Goal: Complete application form: Complete application form

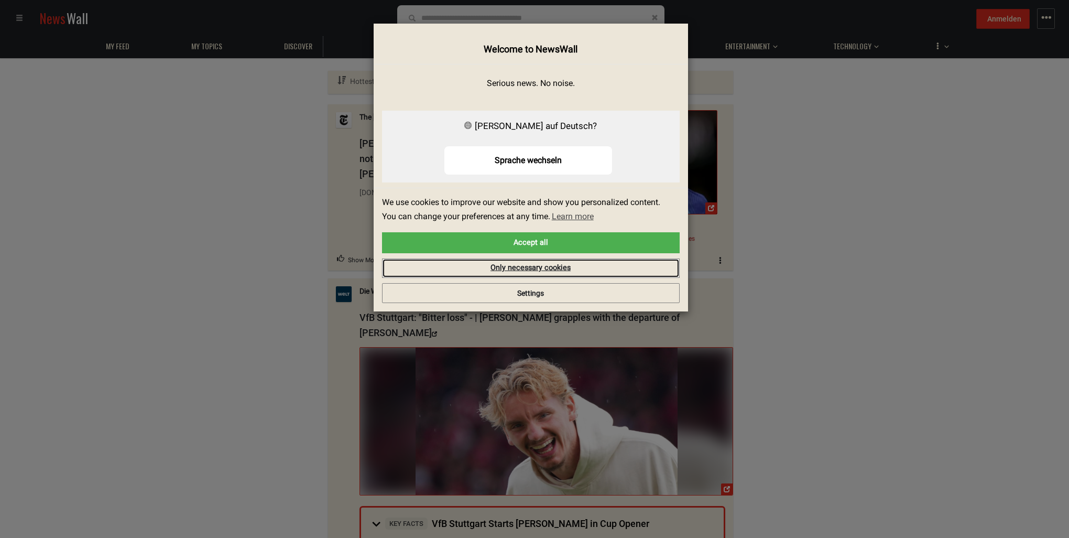
click at [516, 272] on link "Only necessary cookies" at bounding box center [531, 268] width 298 height 20
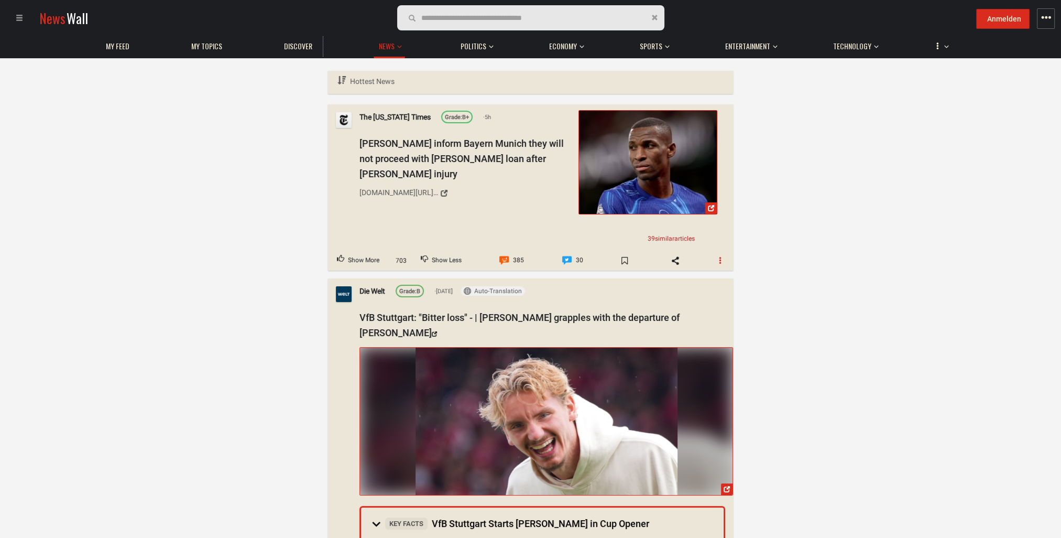
click at [727, 261] on button "button" at bounding box center [720, 260] width 25 height 17
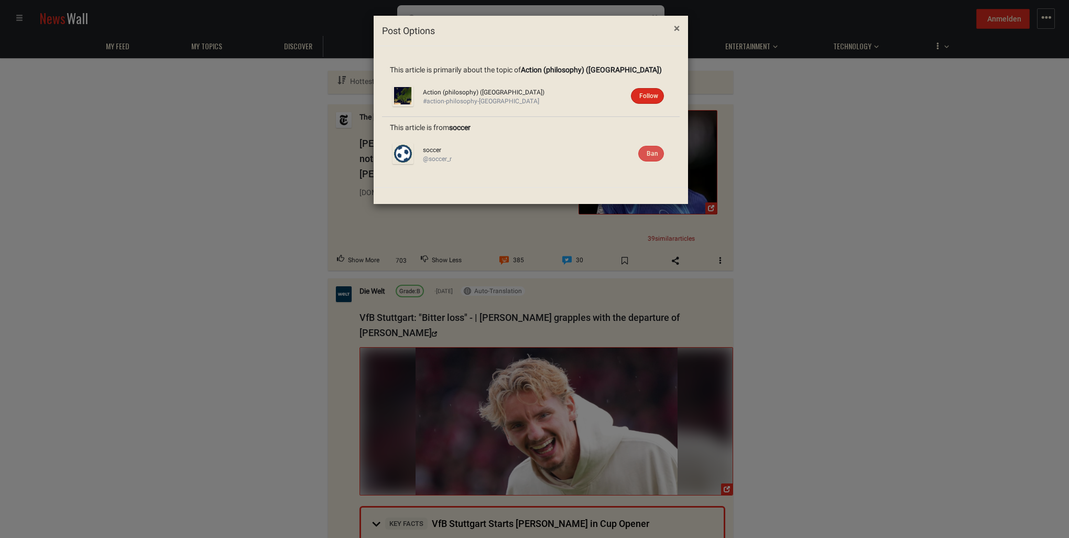
click at [679, 27] on span "×" at bounding box center [677, 28] width 6 height 13
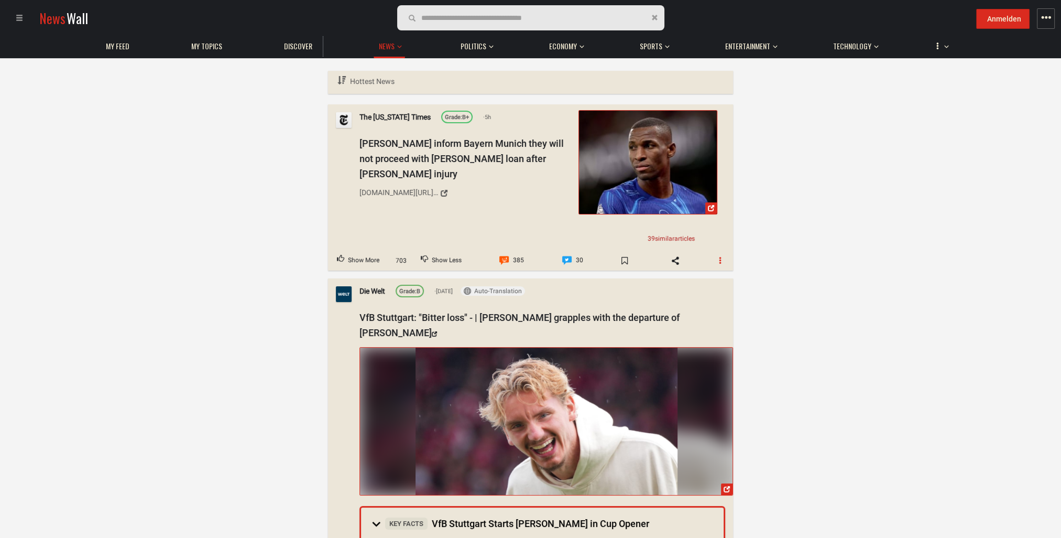
click at [721, 254] on button "button" at bounding box center [720, 260] width 25 height 17
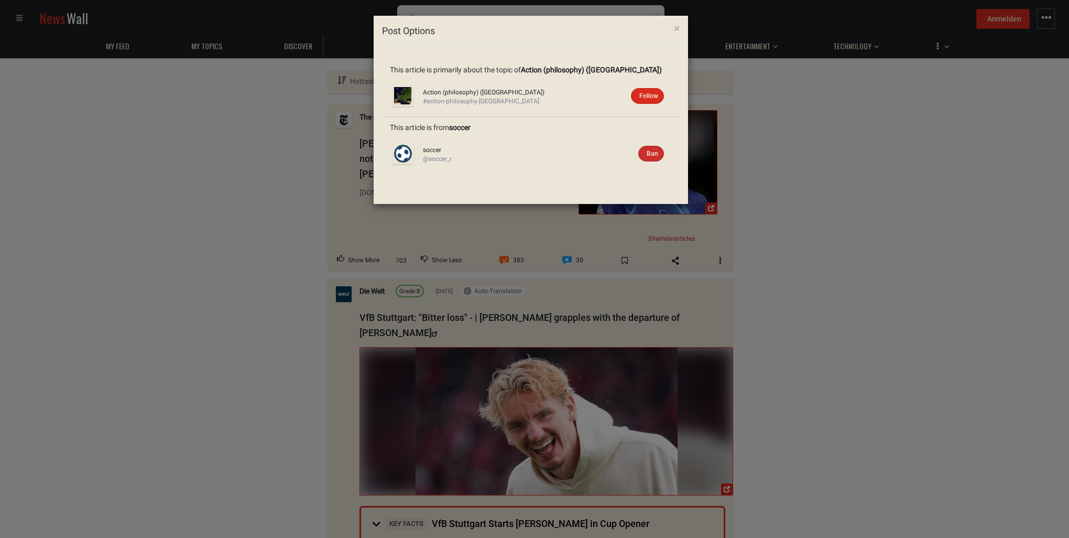
click at [647, 150] on span "Ban" at bounding box center [653, 153] width 12 height 7
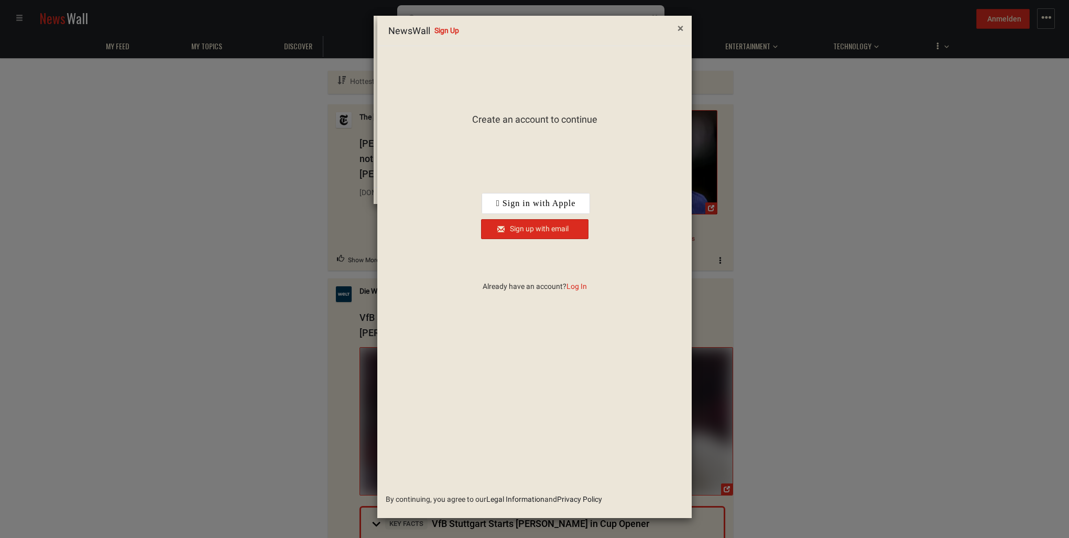
click at [681, 24] on span "×" at bounding box center [680, 28] width 6 height 13
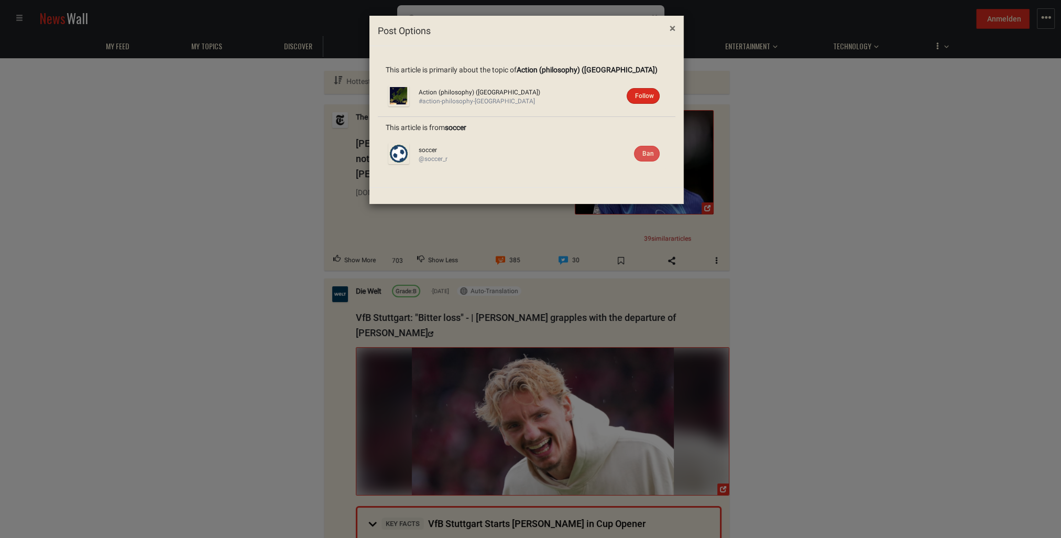
click at [669, 31] on button "×" at bounding box center [672, 28] width 21 height 27
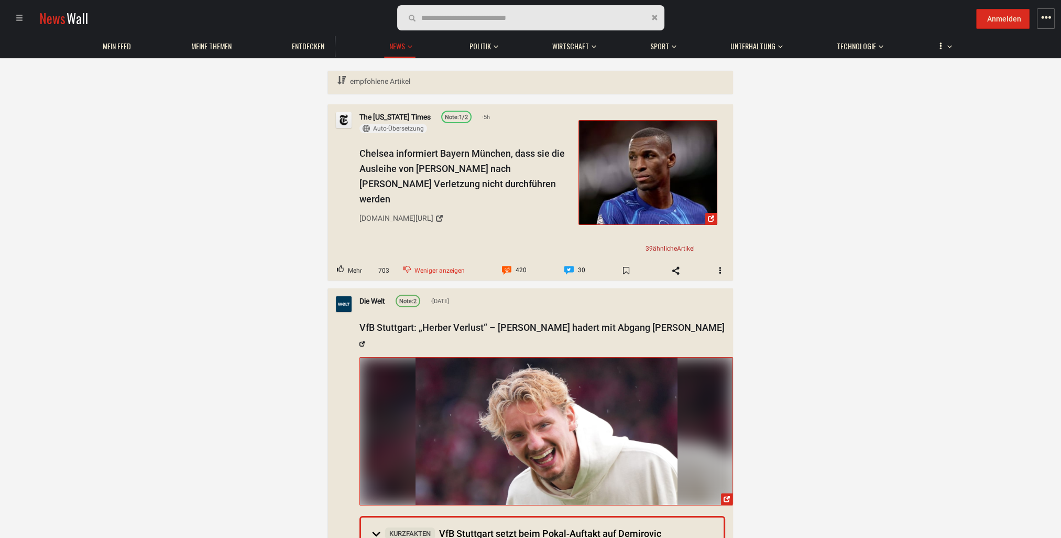
click at [437, 270] on span "Weniger anzeigen" at bounding box center [439, 271] width 50 height 14
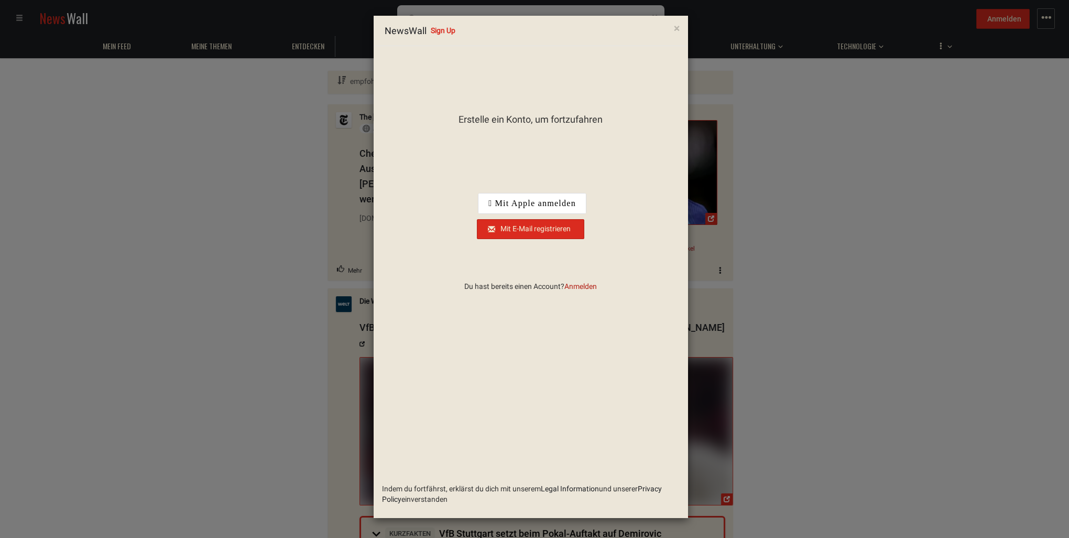
click at [573, 283] on span "Anmelden" at bounding box center [580, 286] width 32 height 8
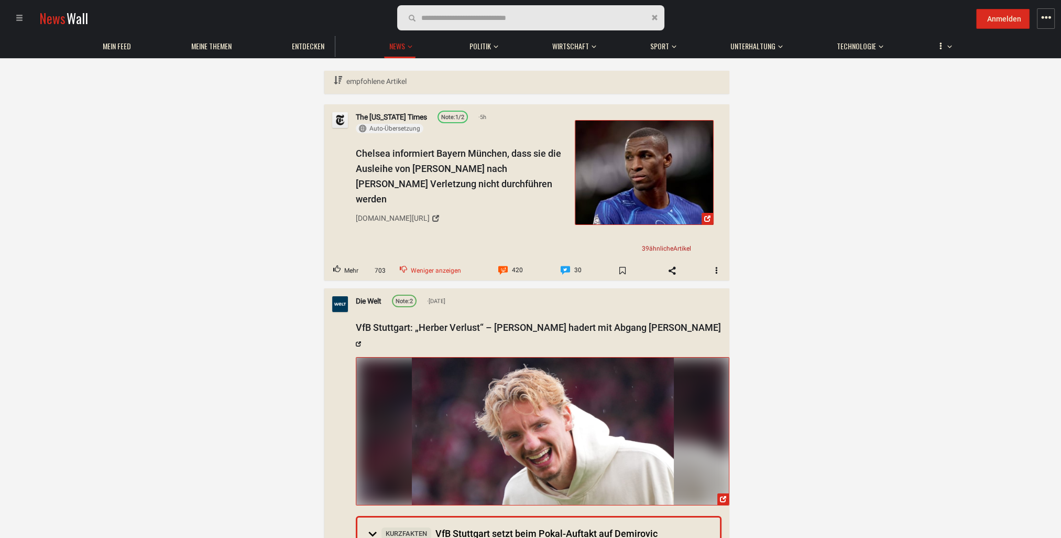
click at [452, 269] on span "Weniger anzeigen" at bounding box center [436, 271] width 50 height 14
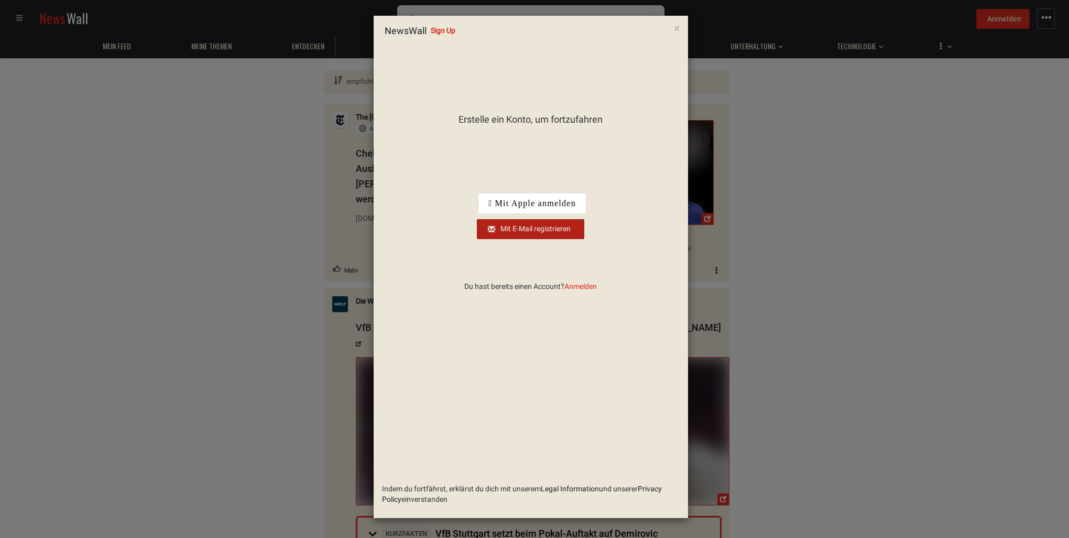
click at [528, 232] on div "Mit E-Mail registrieren" at bounding box center [531, 228] width 94 height 10
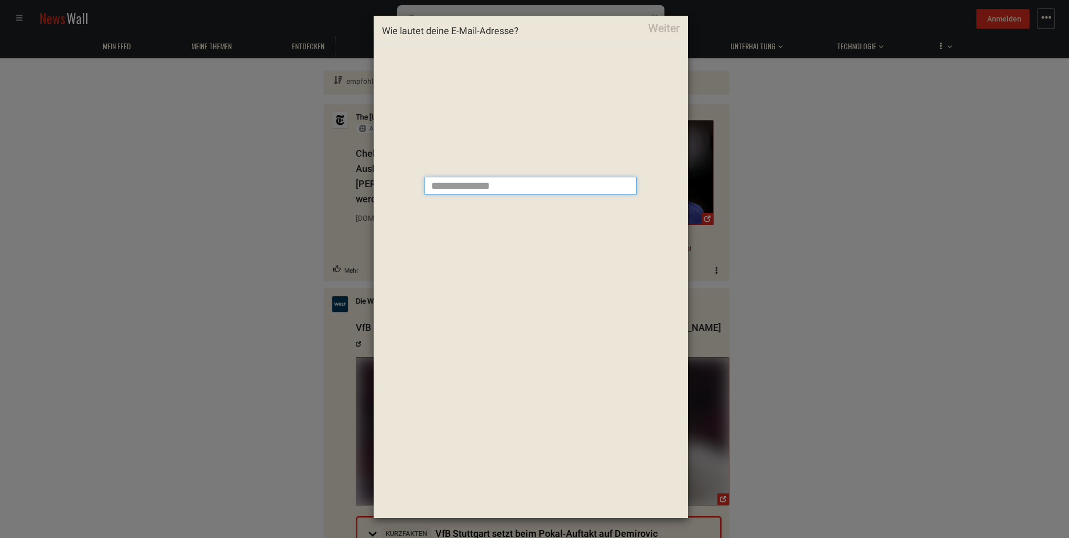
click at [491, 179] on input "email" at bounding box center [530, 186] width 212 height 18
type input "**********"
drag, startPoint x: 526, startPoint y: 182, endPoint x: 399, endPoint y: 176, distance: 127.0
click at [399, 176] on div "**********" at bounding box center [530, 185] width 313 height 269
type input "**********"
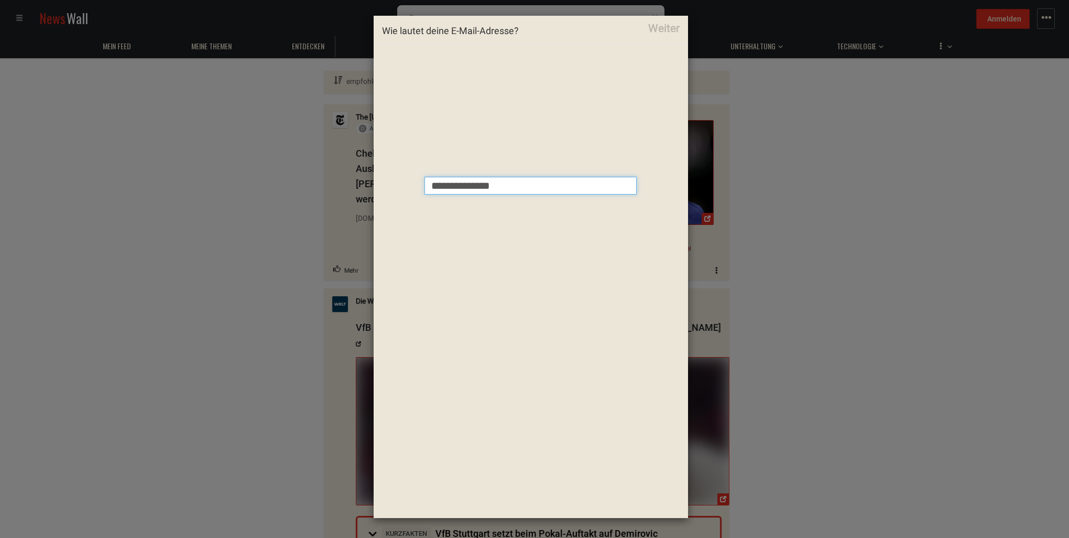
click button "Weiter" at bounding box center [0, 0] width 0 height 0
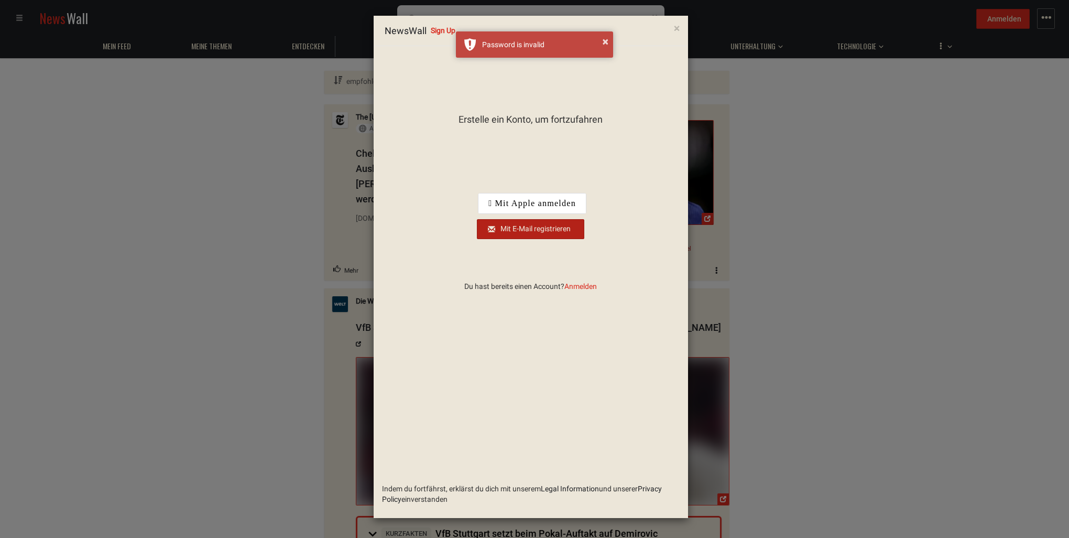
click at [516, 228] on div "Mit E-Mail registrieren" at bounding box center [531, 228] width 94 height 10
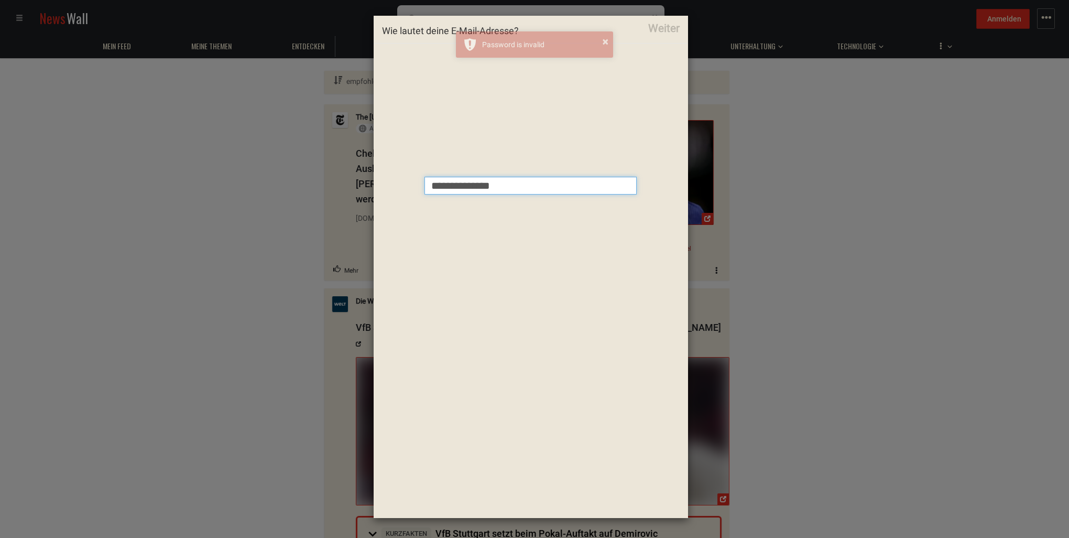
click at [509, 189] on input "**********" at bounding box center [530, 186] width 212 height 18
click at [564, 181] on input "**********" at bounding box center [530, 186] width 212 height 18
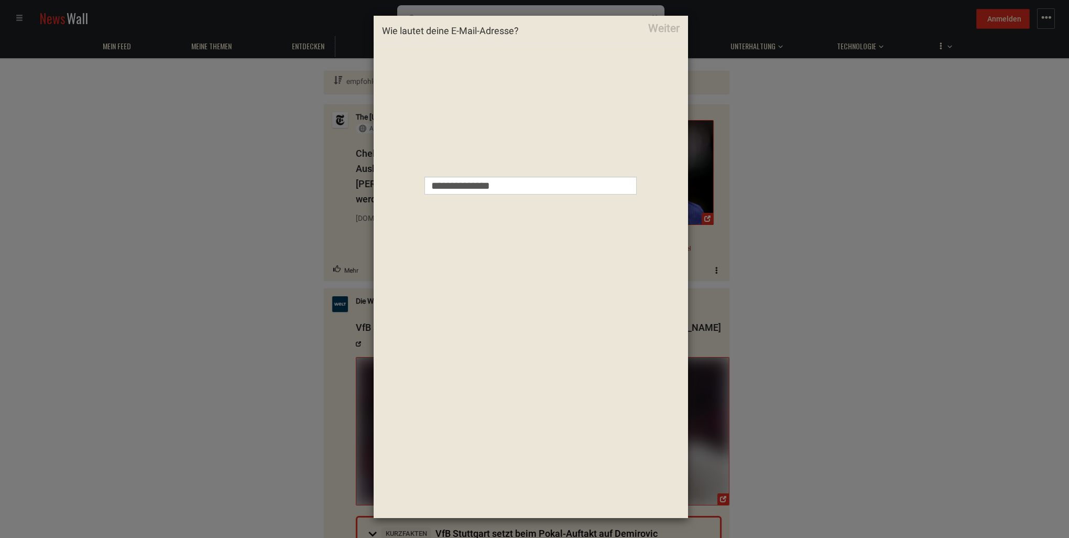
click at [614, 69] on div "**********" at bounding box center [530, 185] width 313 height 269
click at [671, 27] on button "Weiter" at bounding box center [663, 28] width 47 height 27
click at [517, 141] on div at bounding box center [530, 185] width 313 height 269
click at [674, 24] on button "Weiter" at bounding box center [663, 28] width 47 height 27
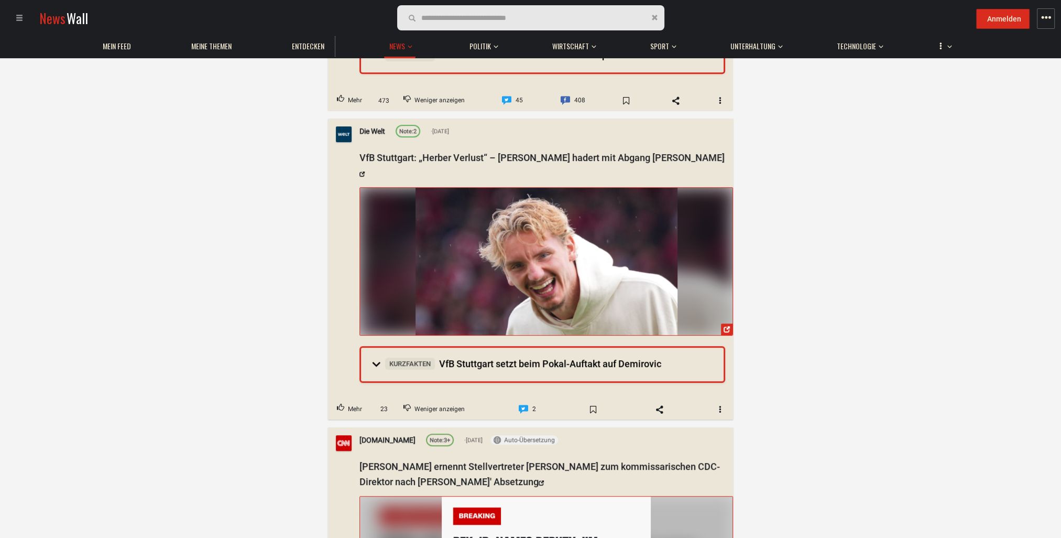
scroll to position [786, 0]
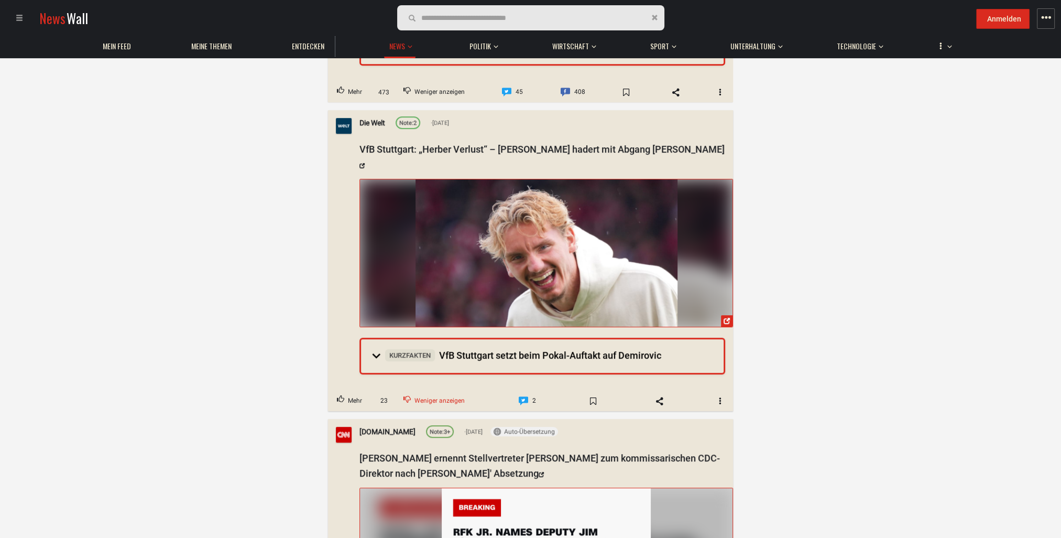
click at [435, 394] on span "Weniger anzeigen" at bounding box center [439, 401] width 50 height 14
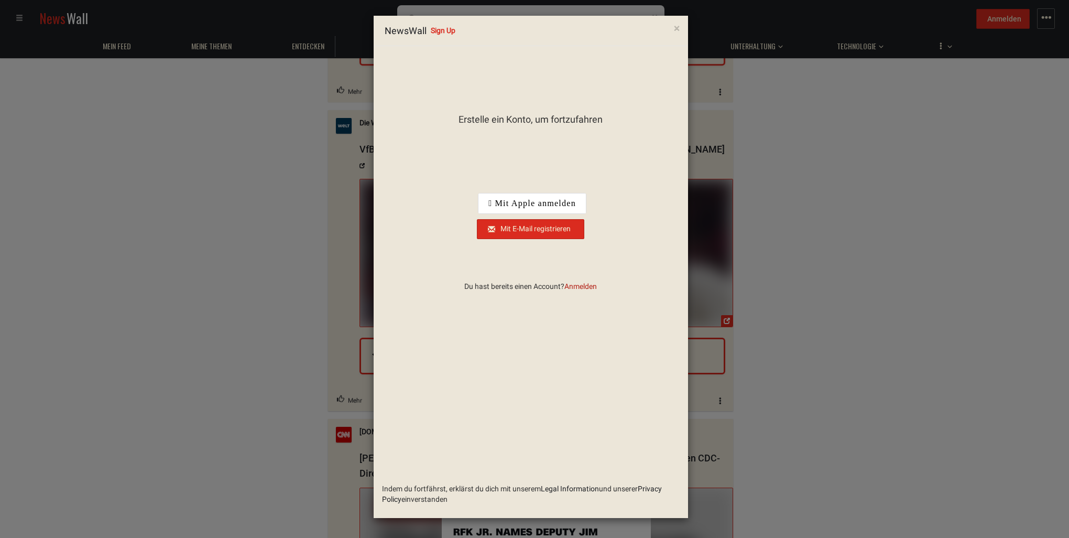
click at [575, 288] on span "Anmelden" at bounding box center [580, 286] width 32 height 8
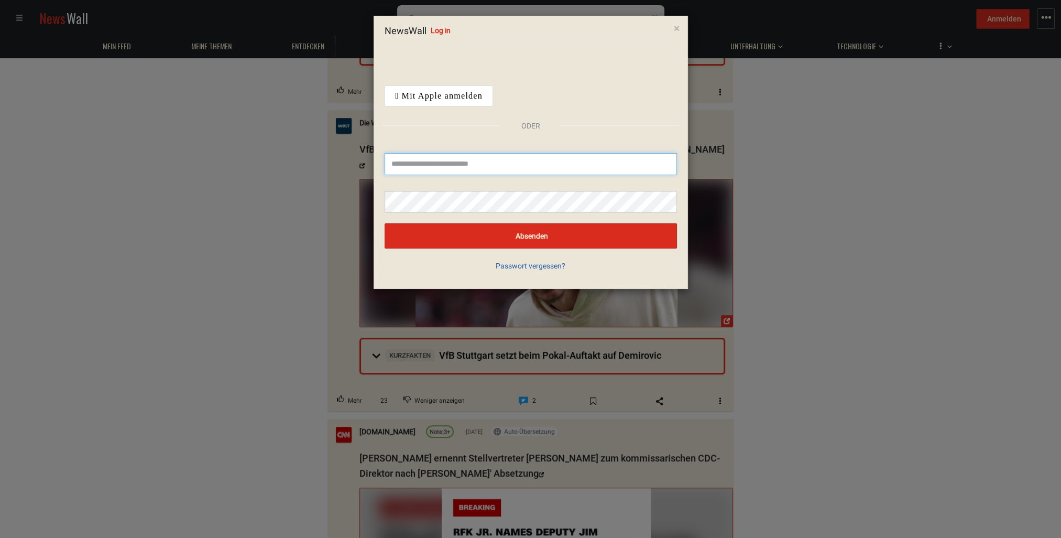
click at [427, 167] on input "text" at bounding box center [531, 164] width 292 height 22
type input "**********"
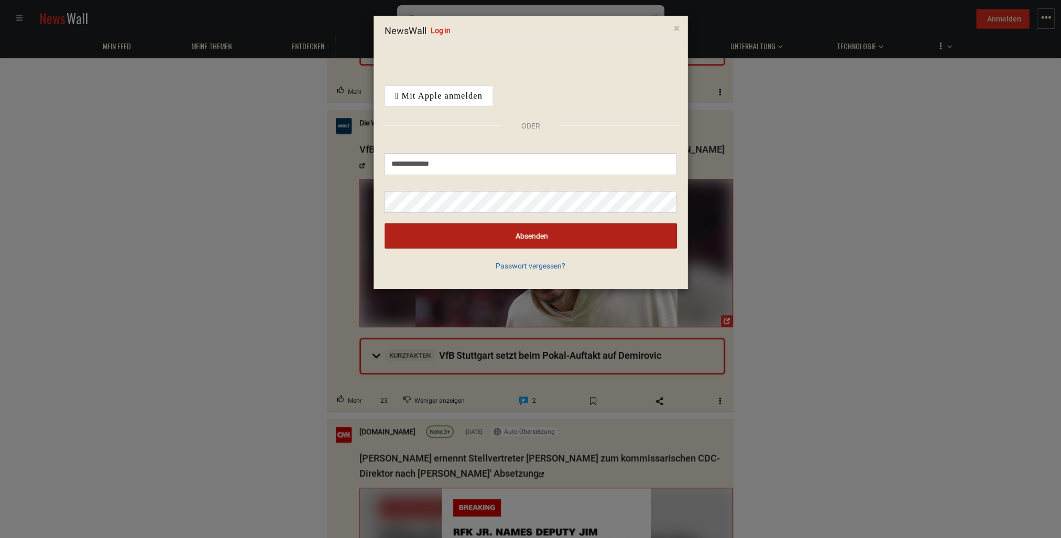
click at [462, 232] on button "Absenden" at bounding box center [531, 235] width 292 height 25
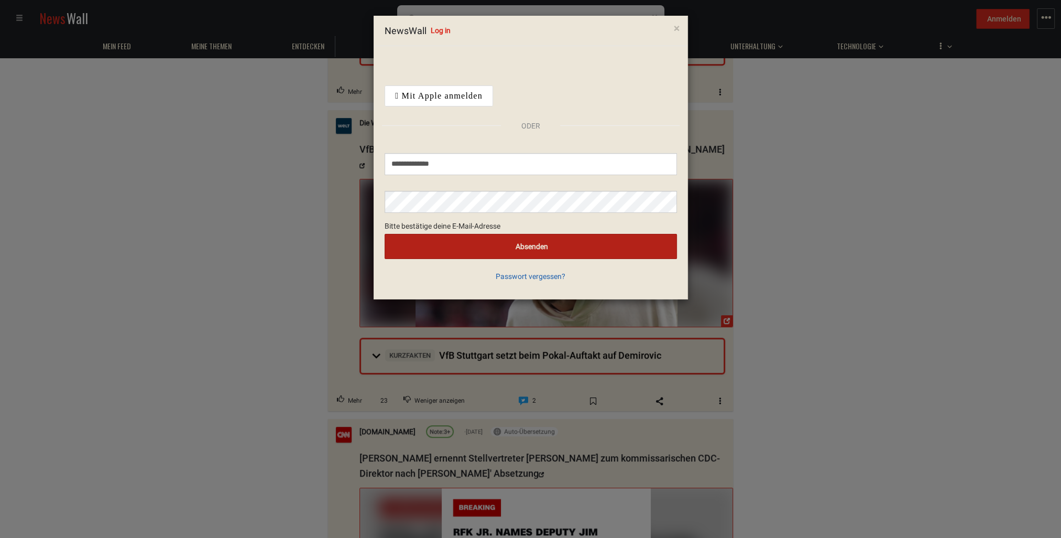
click at [512, 253] on button "Absenden" at bounding box center [531, 246] width 292 height 25
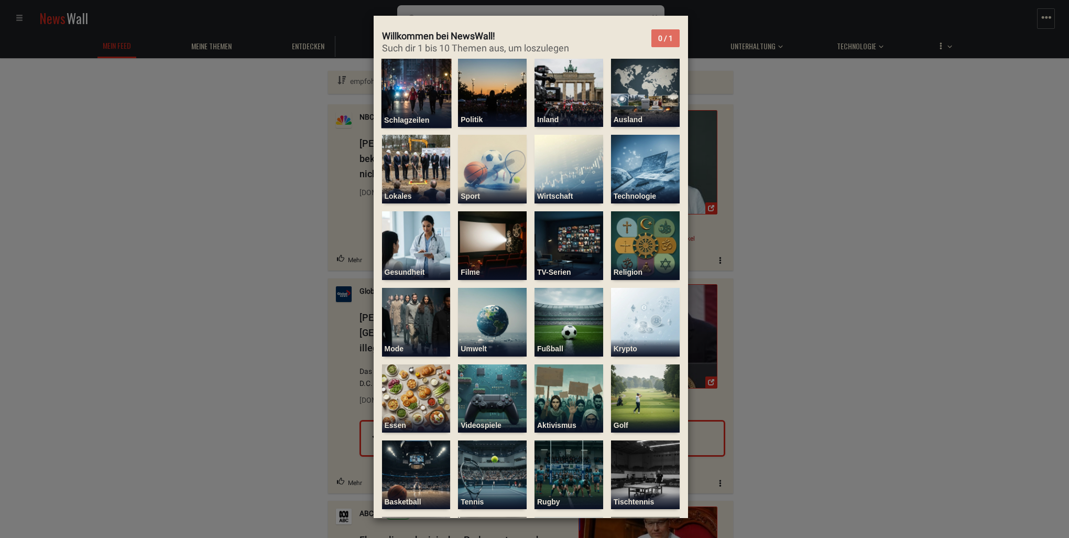
click at [419, 87] on img at bounding box center [416, 93] width 70 height 70
click at [422, 89] on img at bounding box center [416, 93] width 70 height 70
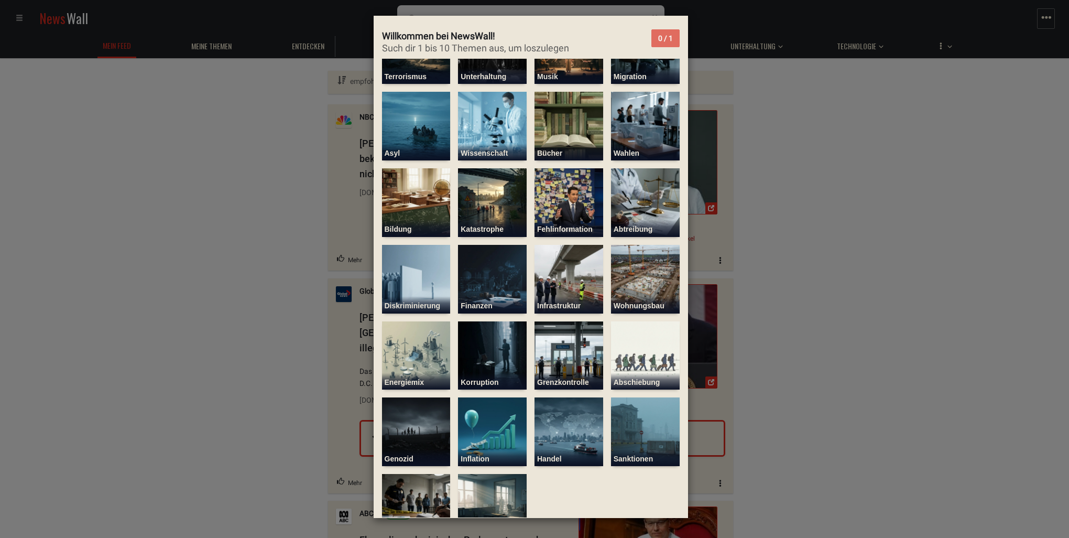
scroll to position [657, 0]
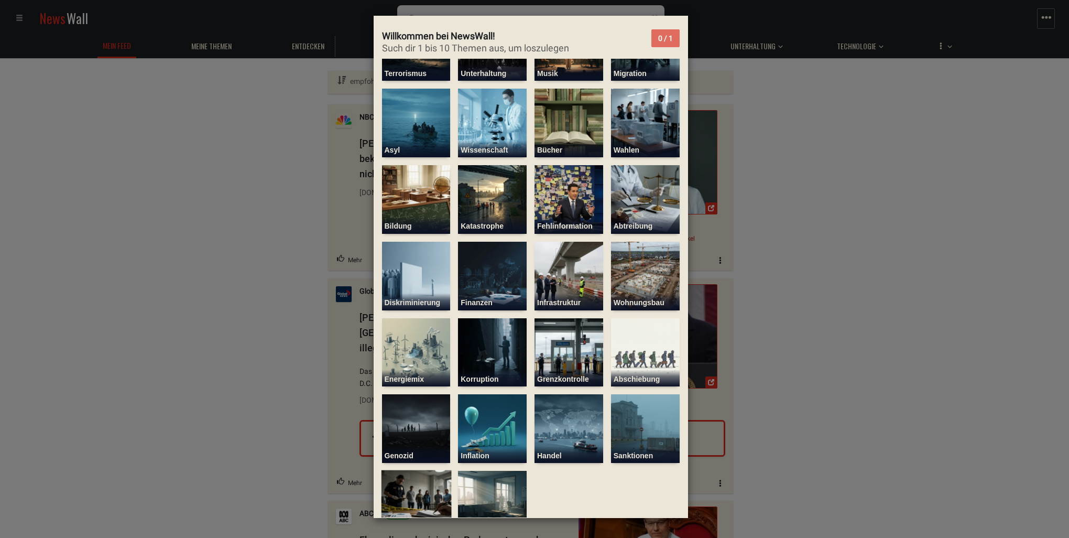
click at [419, 470] on img at bounding box center [416, 505] width 70 height 70
click at [404, 470] on img at bounding box center [416, 505] width 70 height 70
click at [411, 473] on img at bounding box center [416, 505] width 70 height 70
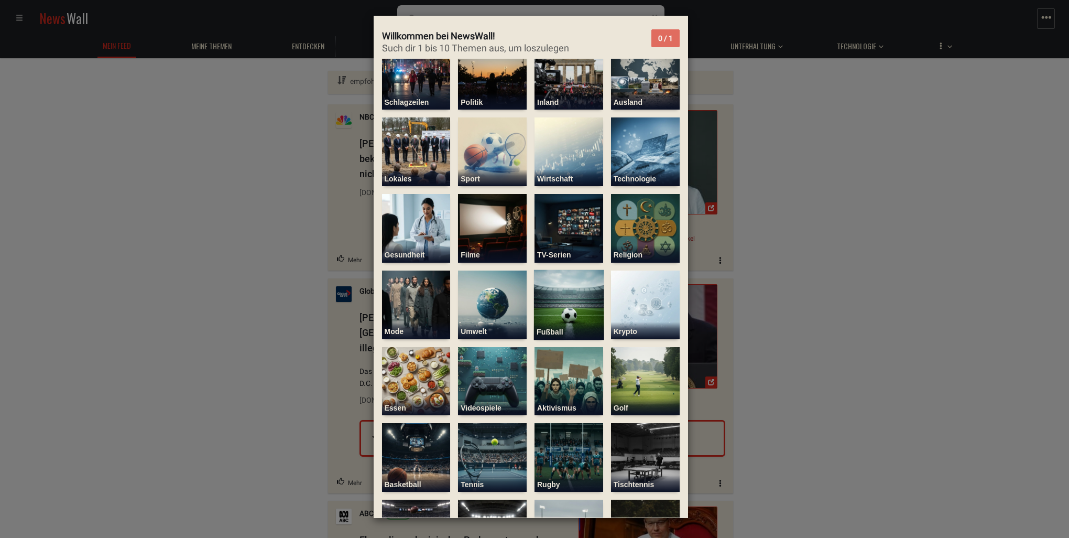
scroll to position [0, 0]
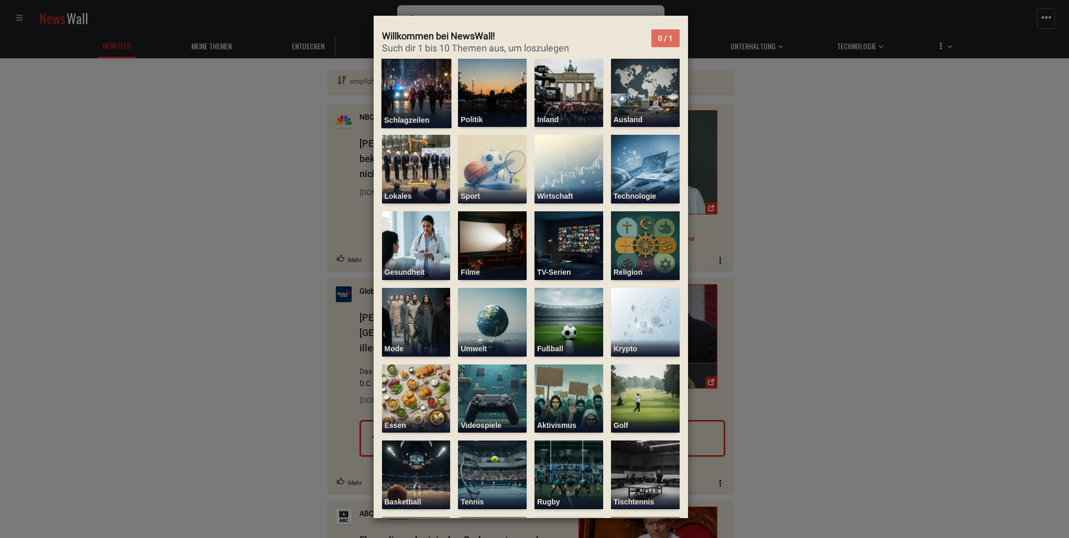
click at [404, 93] on img at bounding box center [416, 93] width 70 height 70
click at [571, 173] on img at bounding box center [569, 169] width 70 height 70
click at [627, 165] on img at bounding box center [645, 169] width 70 height 70
click at [550, 97] on img at bounding box center [569, 93] width 70 height 70
click at [645, 99] on img at bounding box center [645, 93] width 70 height 70
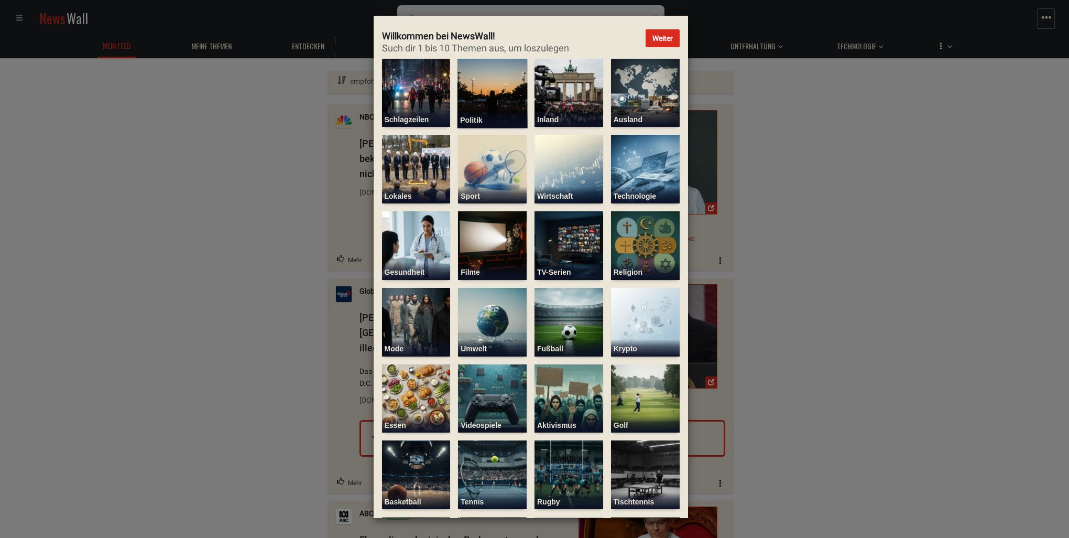
click at [476, 103] on img at bounding box center [492, 93] width 70 height 70
click at [414, 162] on img at bounding box center [416, 169] width 70 height 70
click at [417, 246] on img at bounding box center [416, 246] width 70 height 70
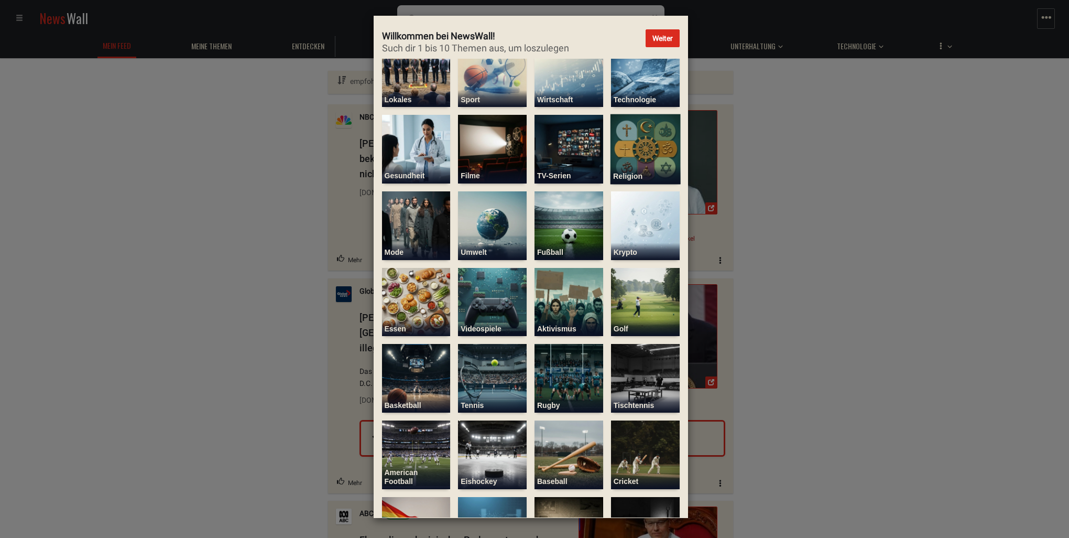
scroll to position [105, 0]
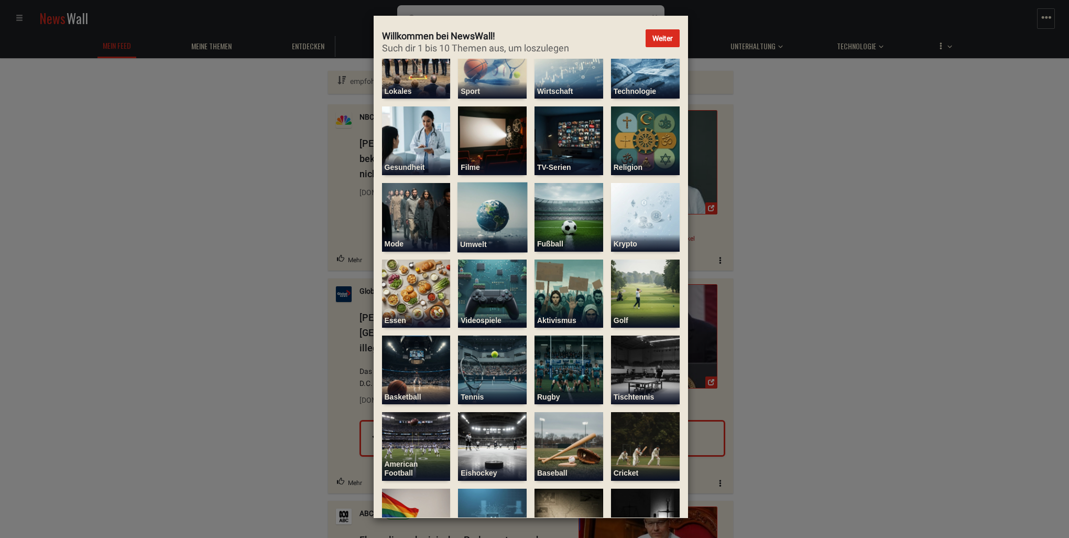
click at [482, 215] on img at bounding box center [492, 217] width 70 height 70
click at [614, 201] on img at bounding box center [645, 217] width 70 height 70
click at [411, 289] on img at bounding box center [416, 293] width 70 height 70
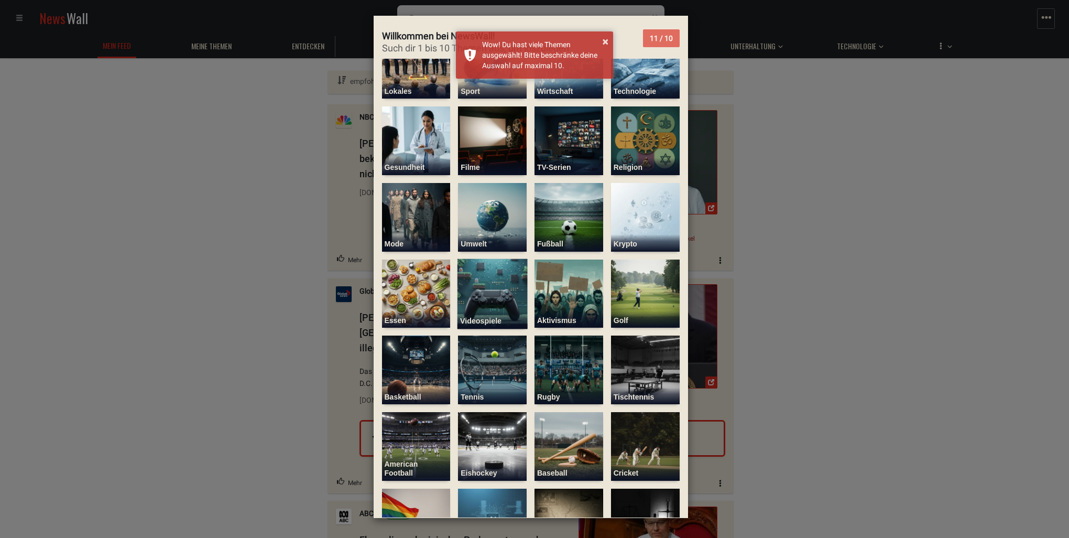
click at [489, 273] on img at bounding box center [492, 293] width 70 height 70
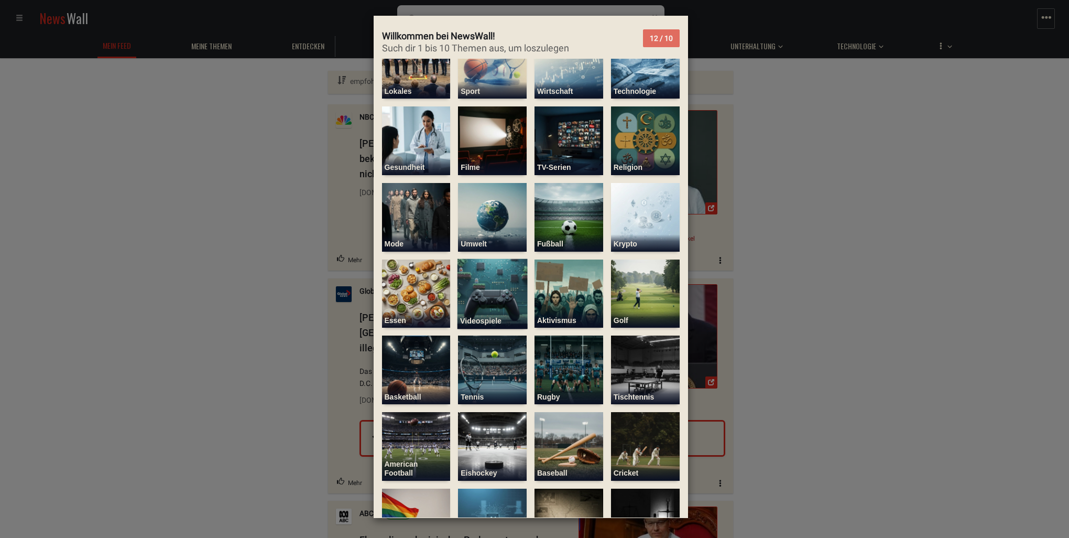
click at [489, 273] on img at bounding box center [492, 293] width 70 height 70
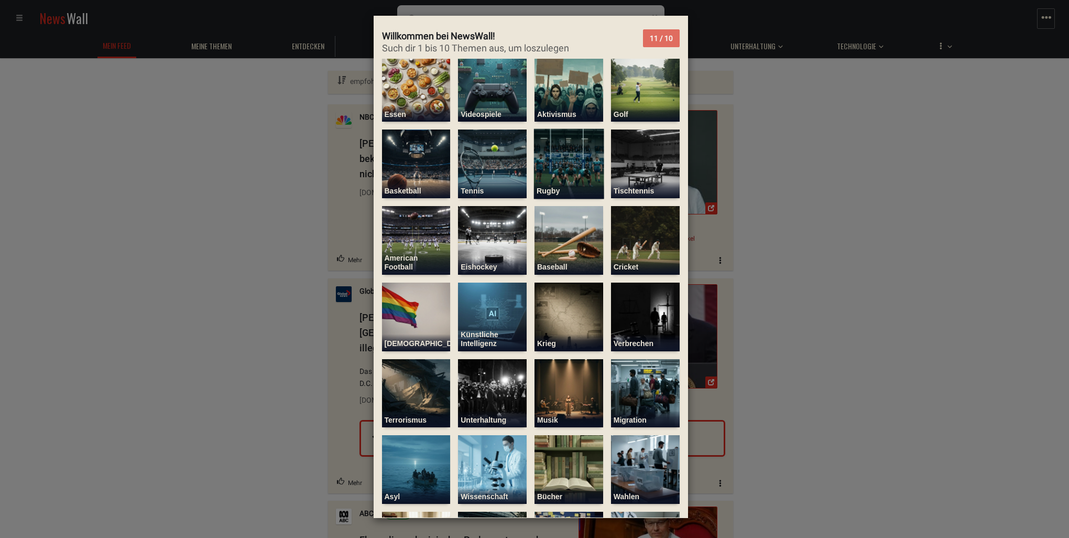
scroll to position [314, 0]
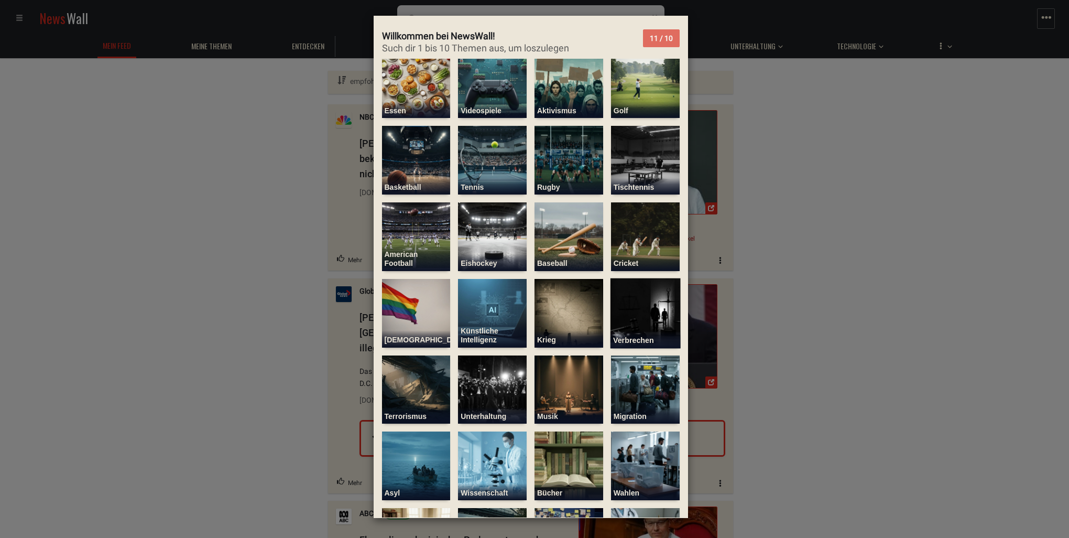
click at [643, 294] on img at bounding box center [645, 313] width 70 height 70
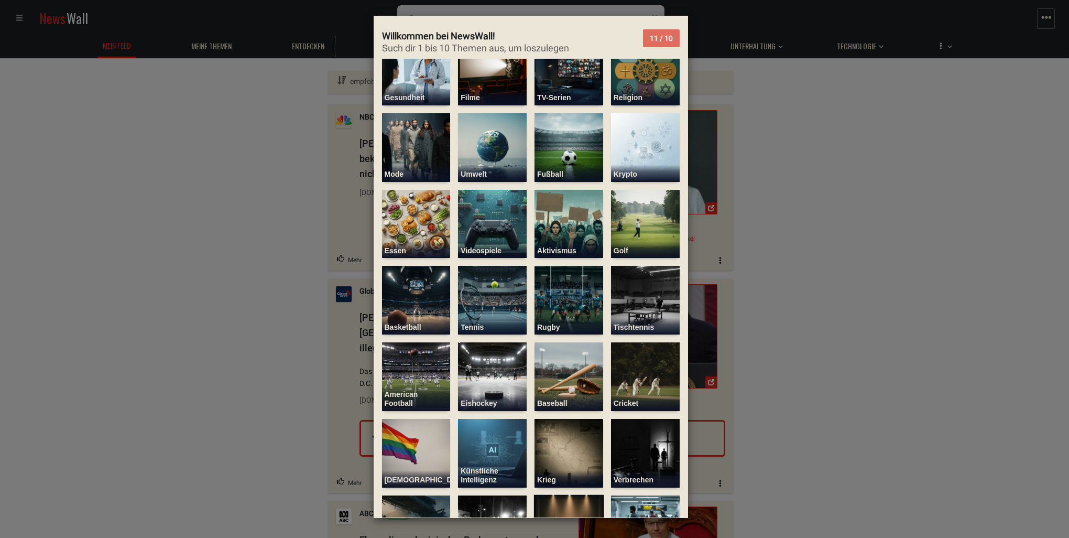
scroll to position [157, 0]
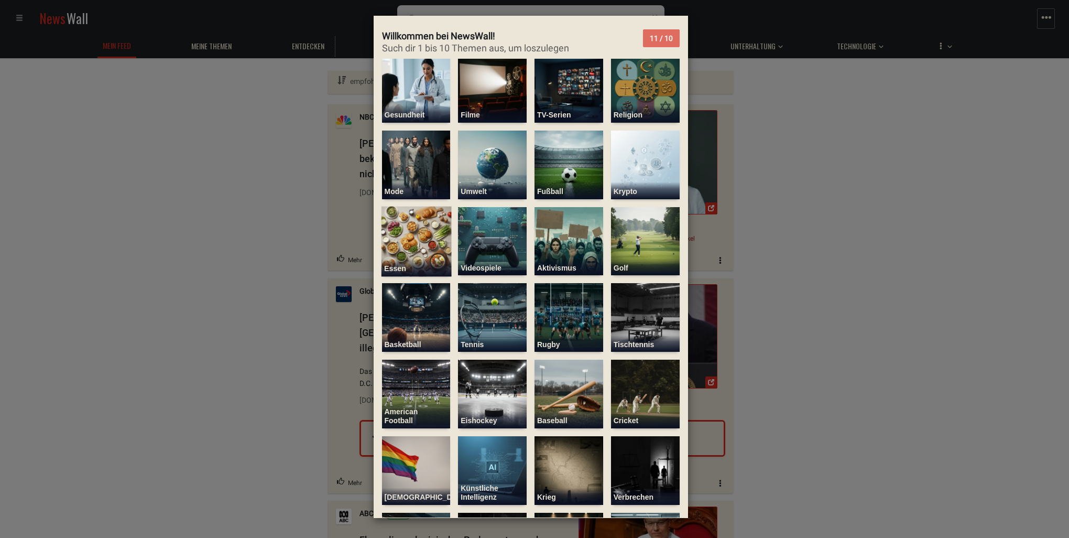
click at [428, 232] on img at bounding box center [416, 241] width 70 height 70
click at [658, 34] on button "Weiter" at bounding box center [662, 38] width 34 height 18
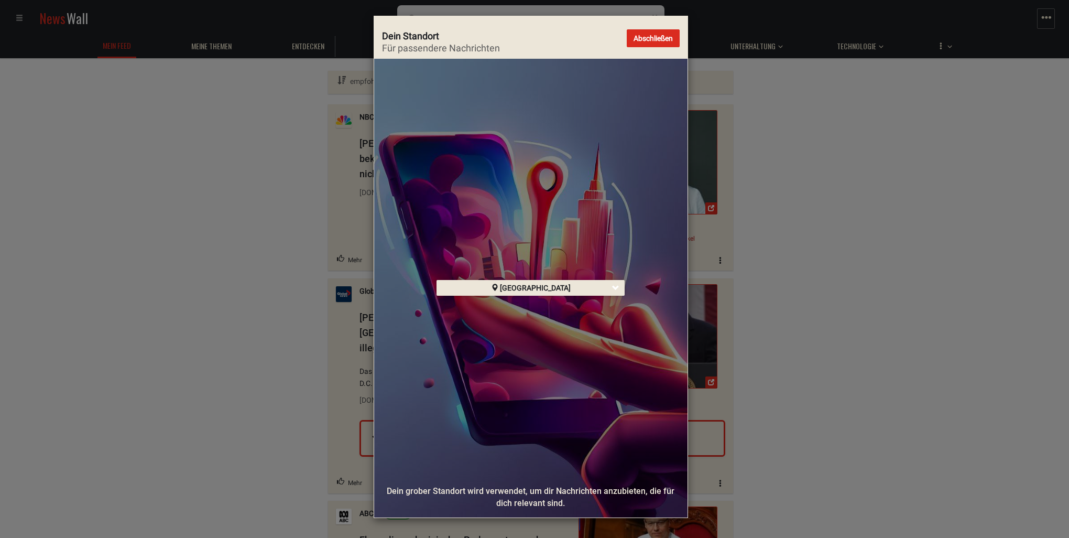
click at [572, 288] on div "[GEOGRAPHIC_DATA]" at bounding box center [530, 288] width 188 height 16
click at [572, 288] on input "text" at bounding box center [530, 288] width 170 height 12
type input "*"
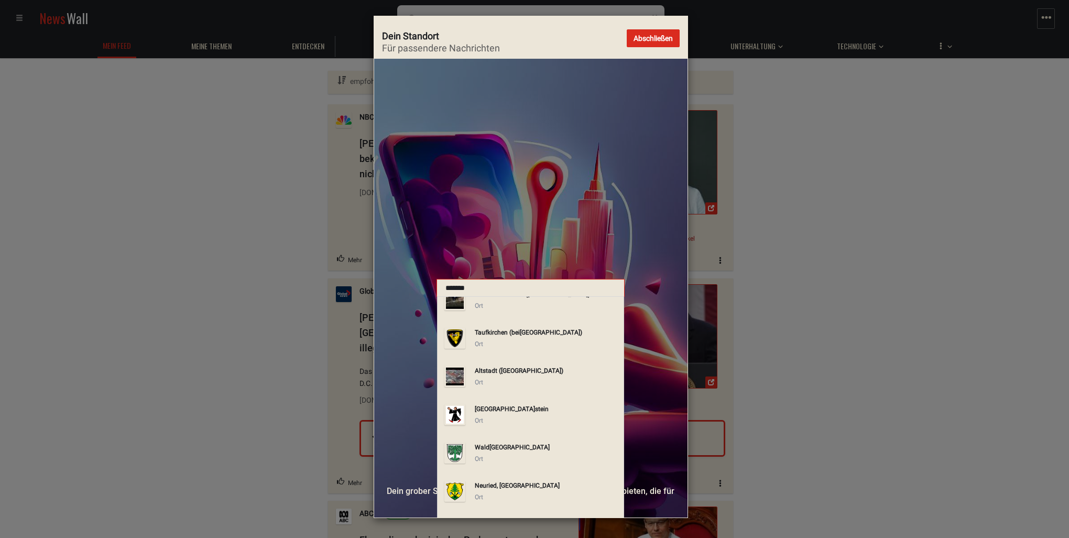
scroll to position [335, 0]
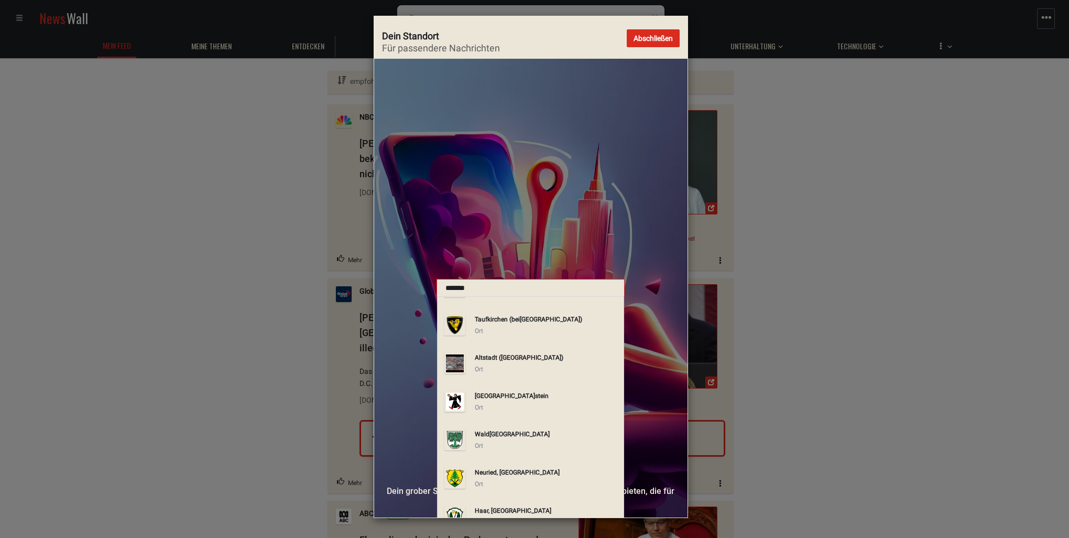
drag, startPoint x: 484, startPoint y: 286, endPoint x: 392, endPoint y: 285, distance: 91.7
click at [392, 285] on div "Deutschland ******* 20 results are available, use up and down arrow keys to nav…" at bounding box center [530, 287] width 313 height 30
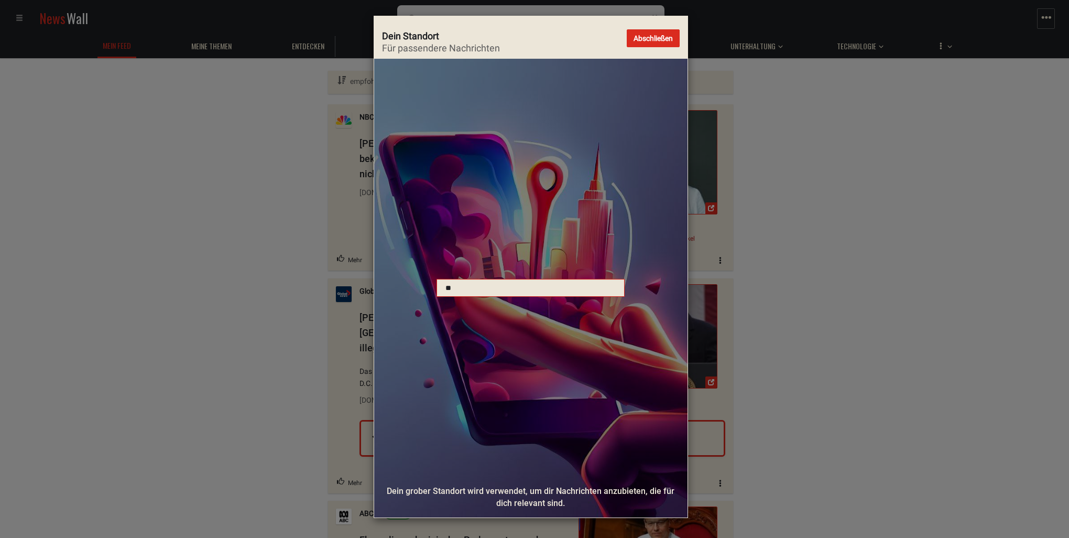
scroll to position [0, 0]
type input "*"
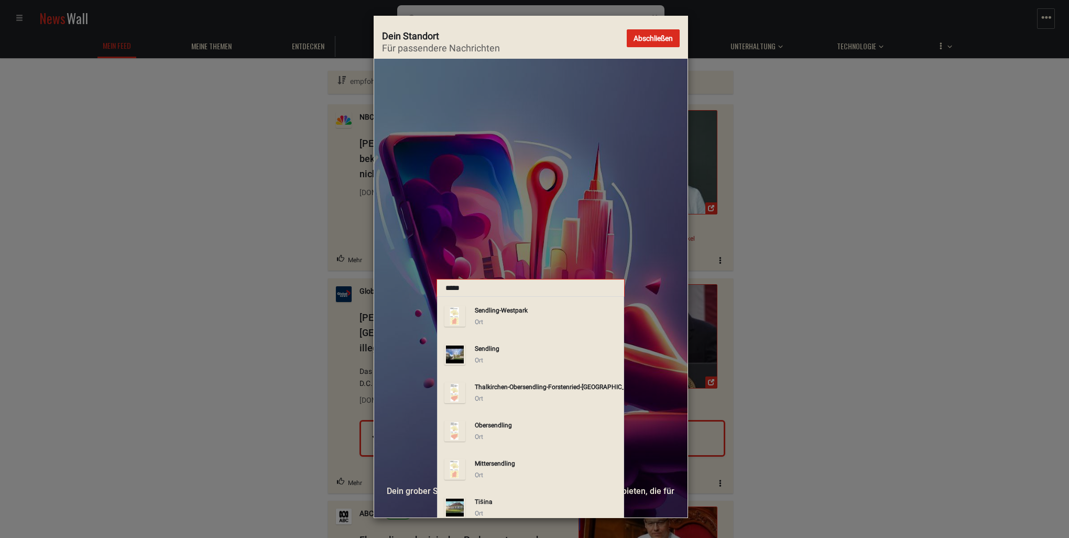
type input "******"
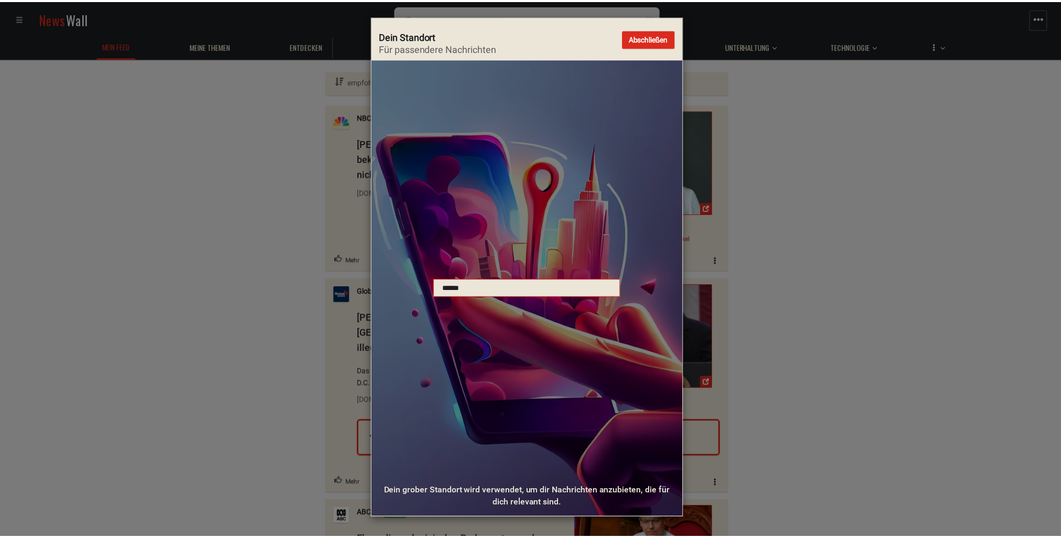
scroll to position [37, 0]
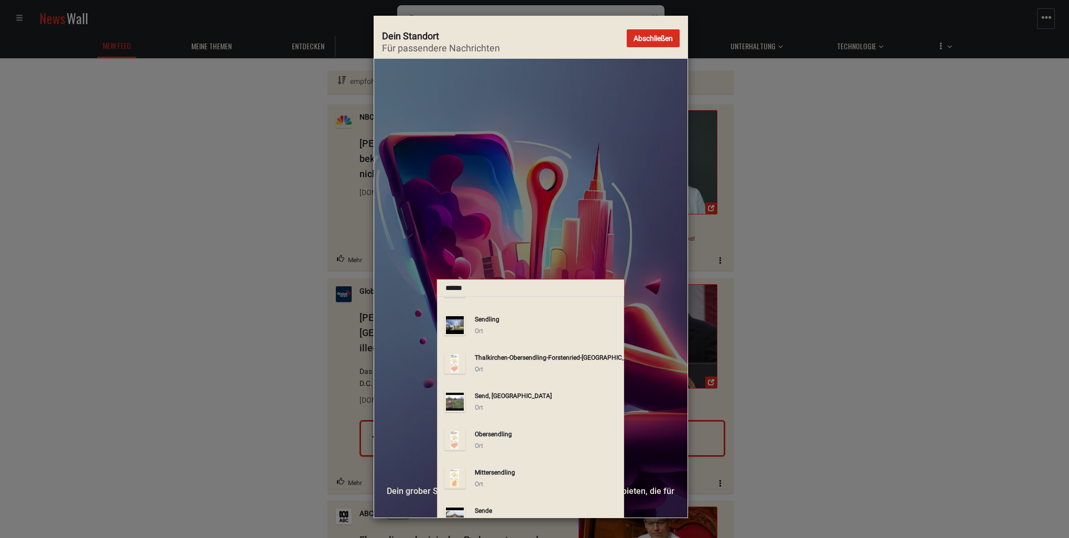
click at [522, 354] on strong "sendli" at bounding box center [530, 357] width 17 height 7
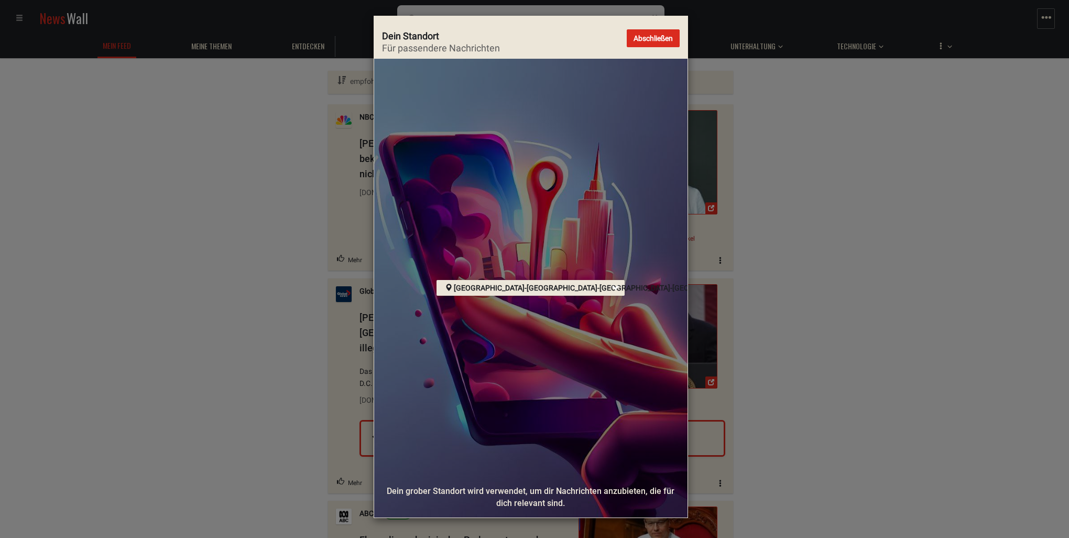
click at [618, 285] on span at bounding box center [615, 287] width 7 height 7
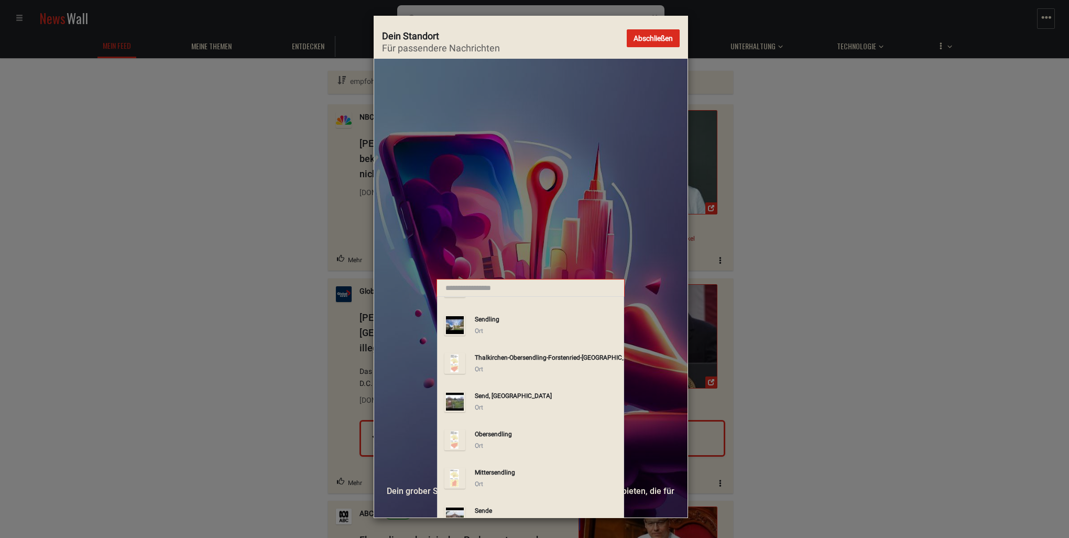
click at [523, 353] on div "Thalkirchen-Ober sendli ng-Forstenried-Fürstenried-Solln" at bounding box center [547, 358] width 145 height 12
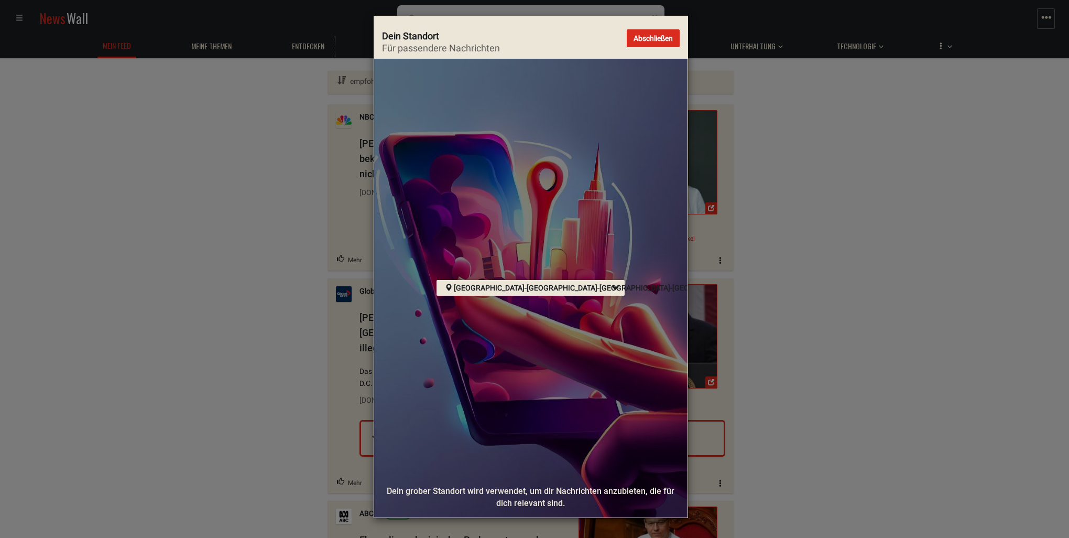
click at [661, 40] on button "Abschließen" at bounding box center [653, 38] width 53 height 18
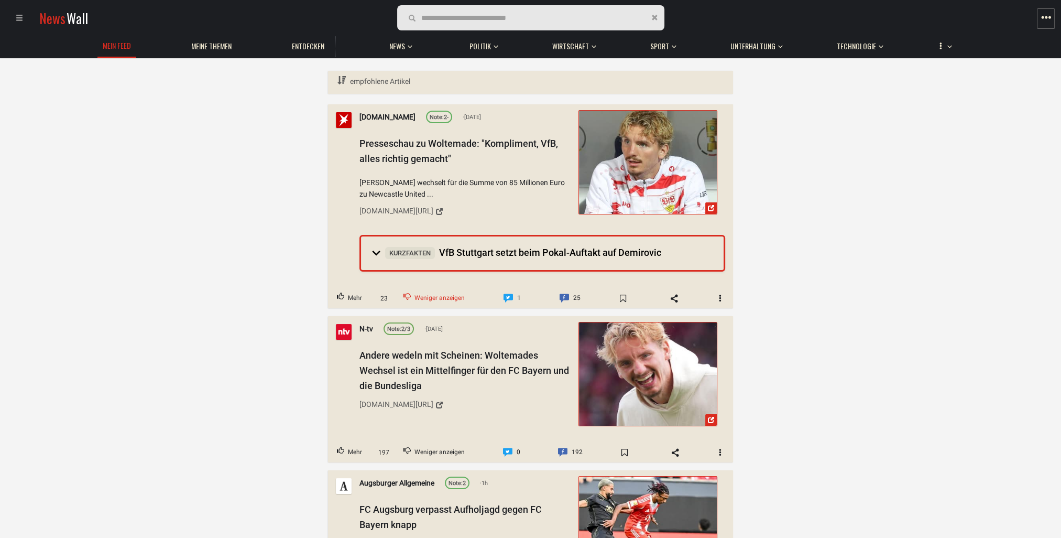
click at [421, 294] on span "Weniger anzeigen" at bounding box center [439, 298] width 50 height 14
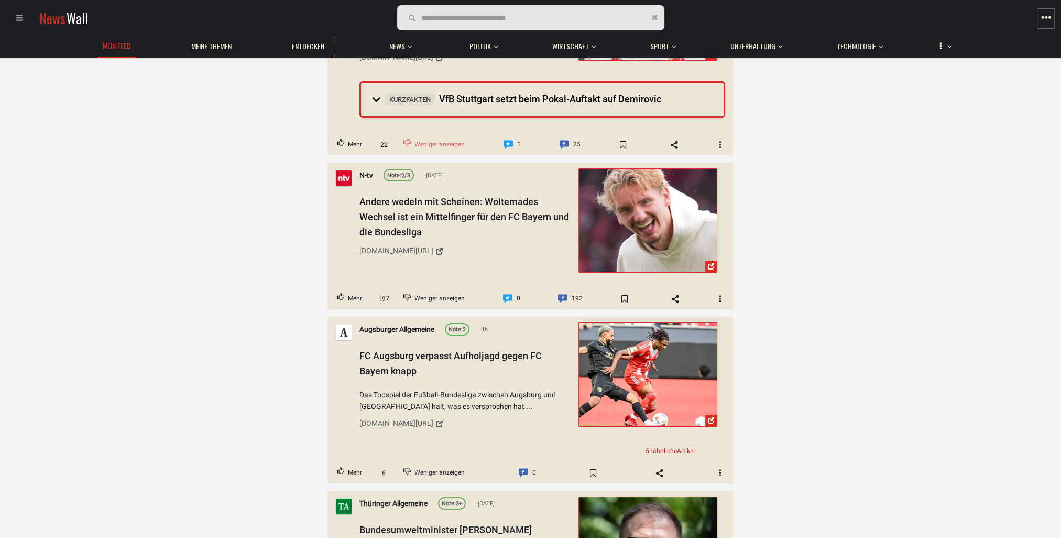
scroll to position [105, 0]
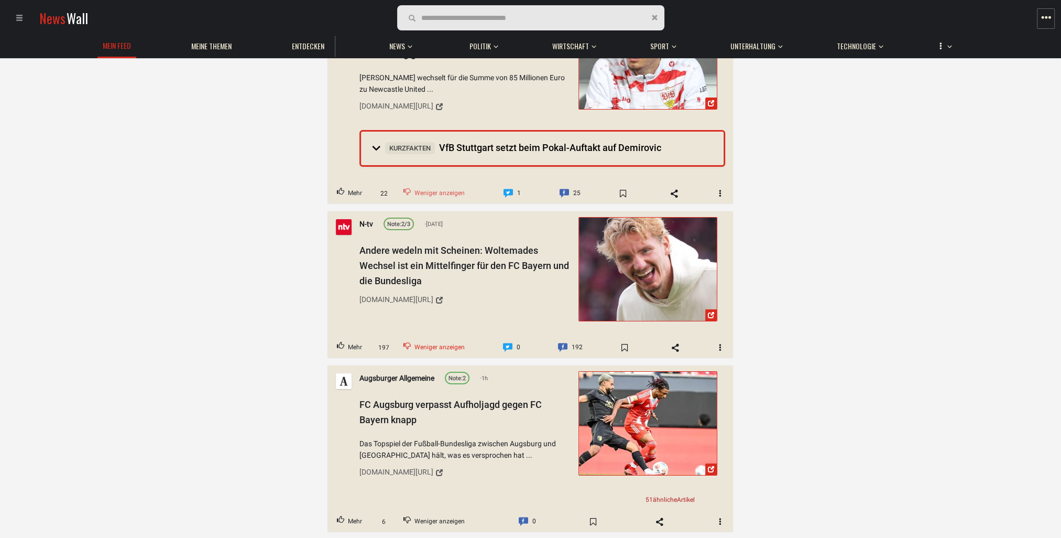
click at [434, 348] on span "Weniger anzeigen" at bounding box center [439, 348] width 50 height 14
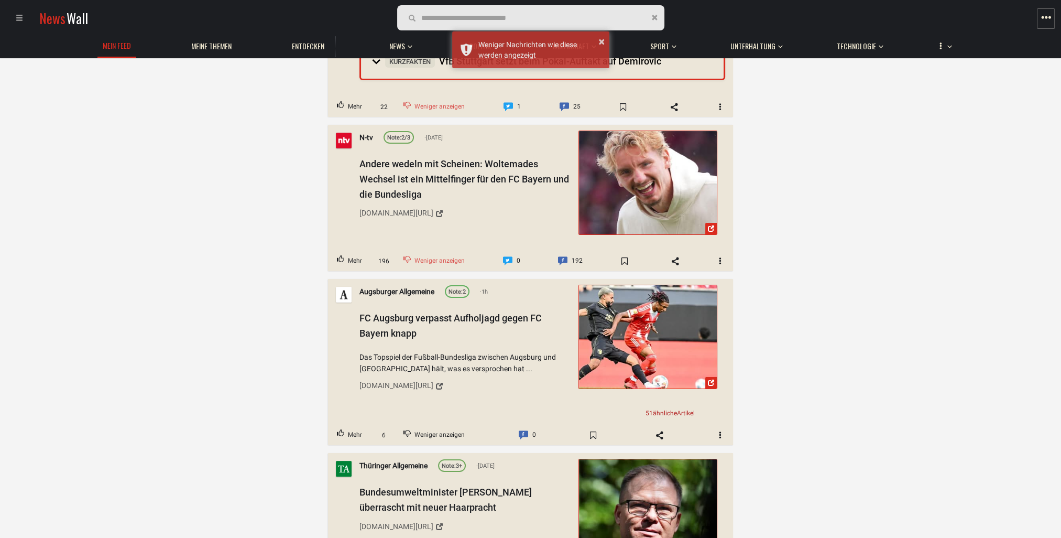
scroll to position [210, 0]
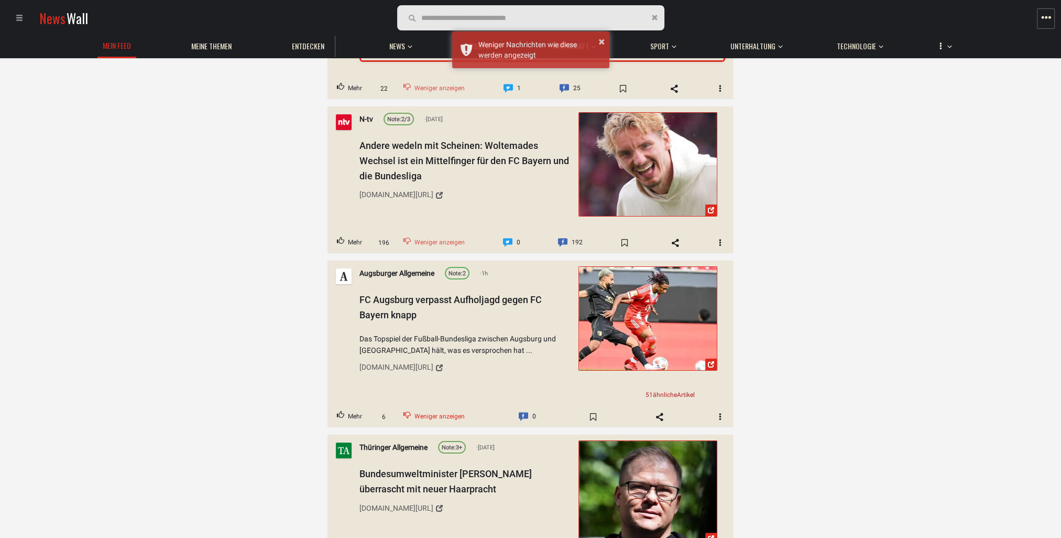
click at [421, 418] on span "Weniger anzeigen" at bounding box center [439, 417] width 50 height 14
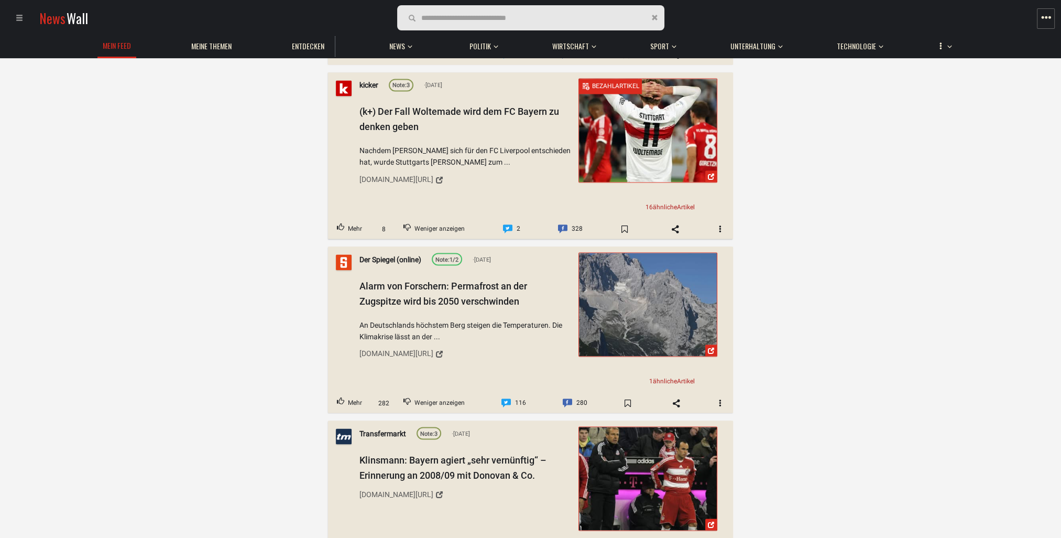
scroll to position [2620, 0]
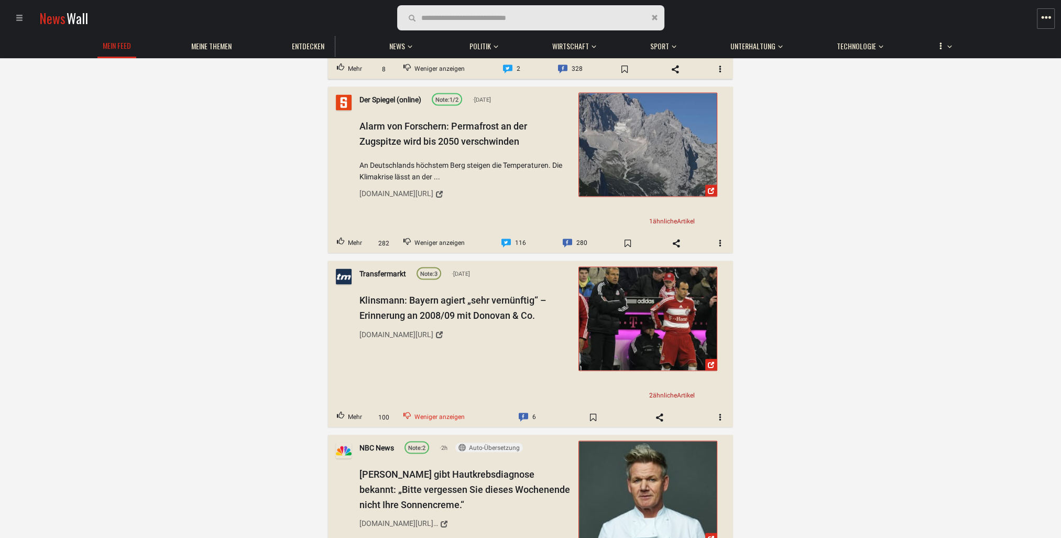
click at [426, 416] on span "Weniger anzeigen" at bounding box center [439, 417] width 50 height 14
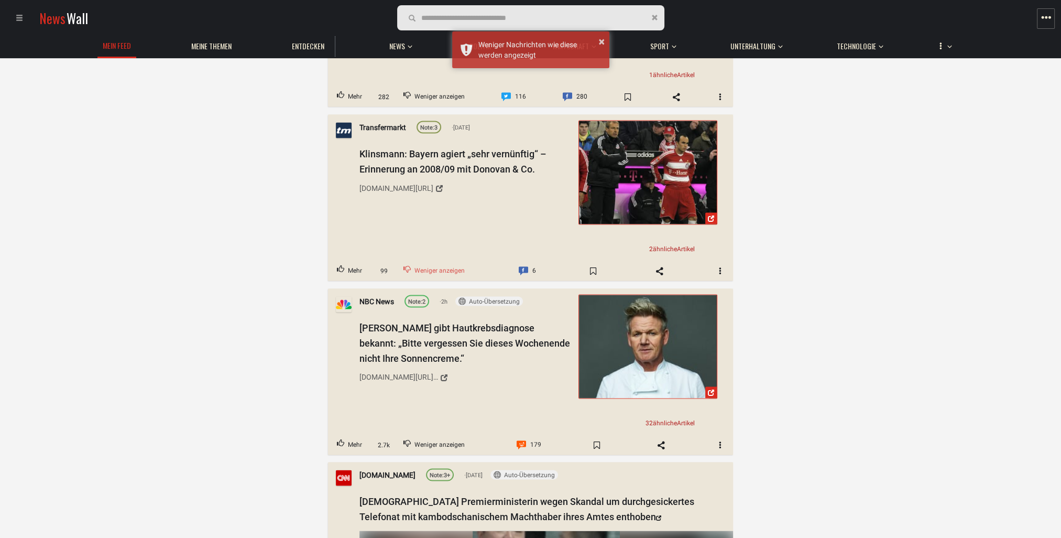
scroll to position [2777, 0]
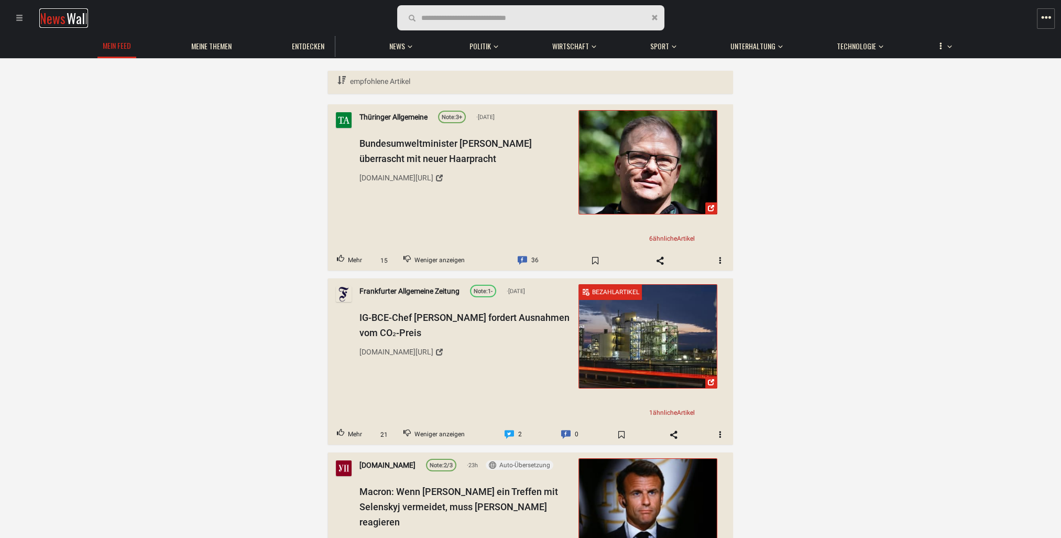
click at [65, 16] on link "News Wall" at bounding box center [63, 17] width 49 height 19
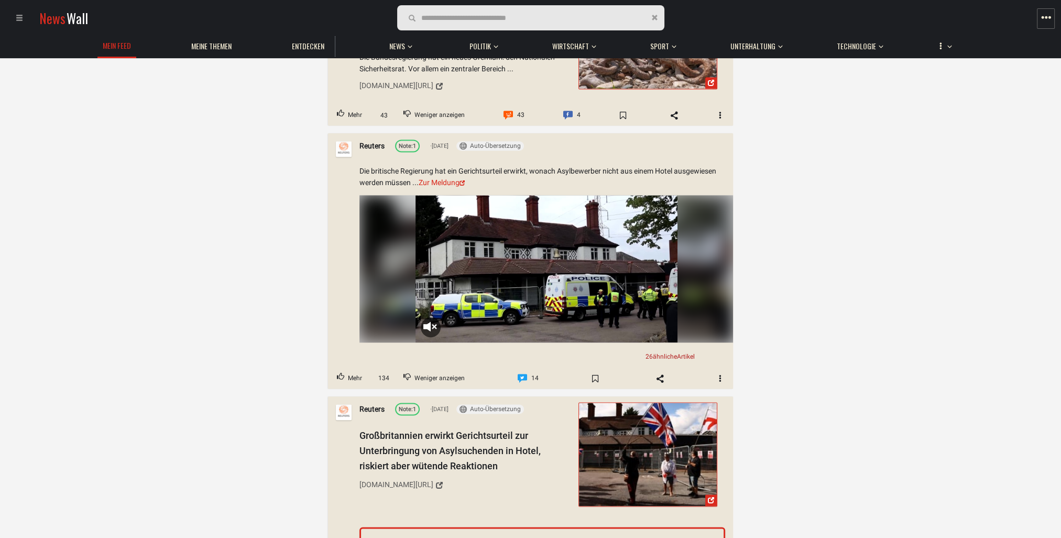
scroll to position [1677, 0]
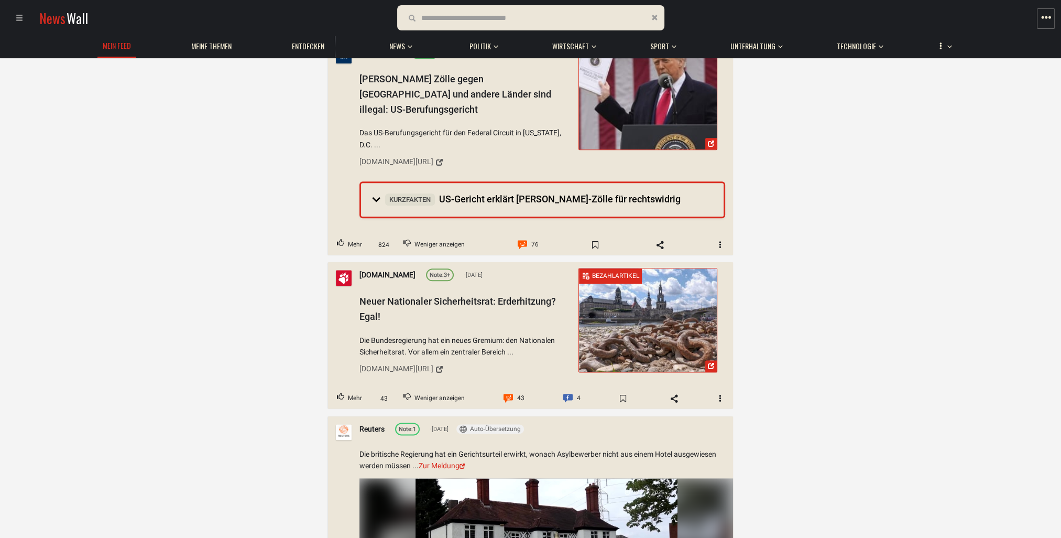
click at [494, 16] on input "text" at bounding box center [481, 18] width 121 height 12
type input "*"
type input "******"
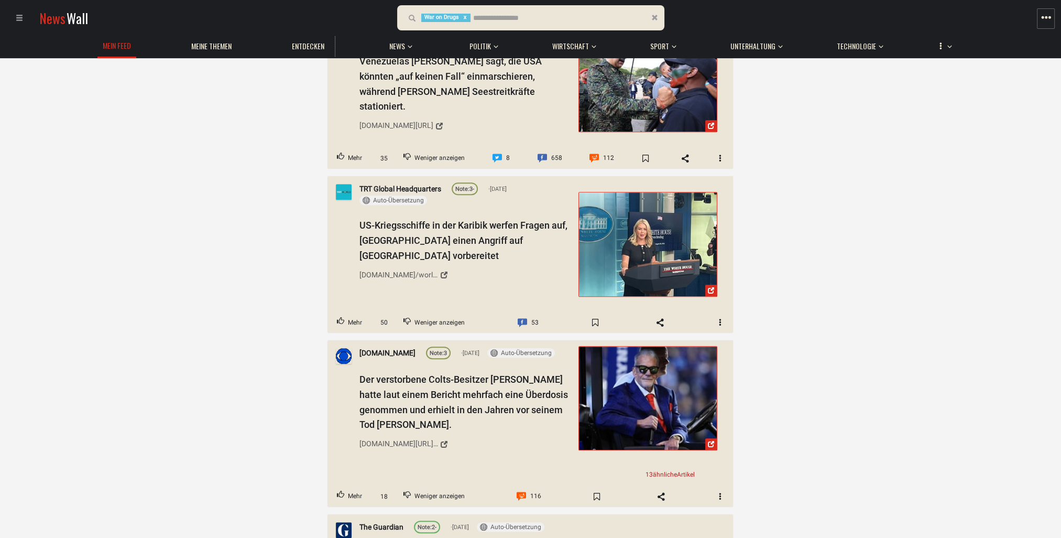
scroll to position [891, 0]
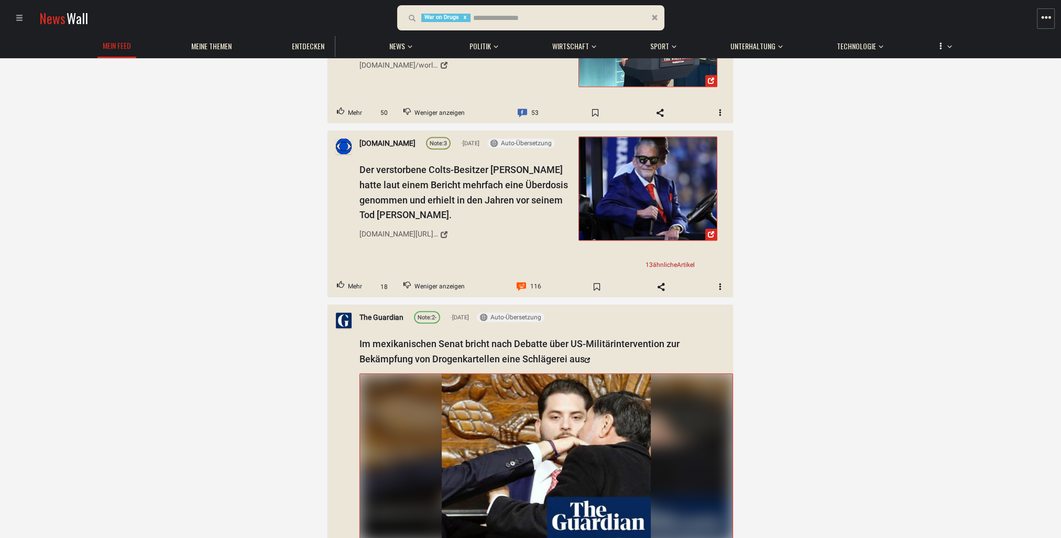
click at [473, 17] on span "20 results are available, use up and down arrow keys to navigate. drogen" at bounding box center [533, 18] width 121 height 8
click at [459, 18] on input "text" at bounding box center [481, 18] width 121 height 12
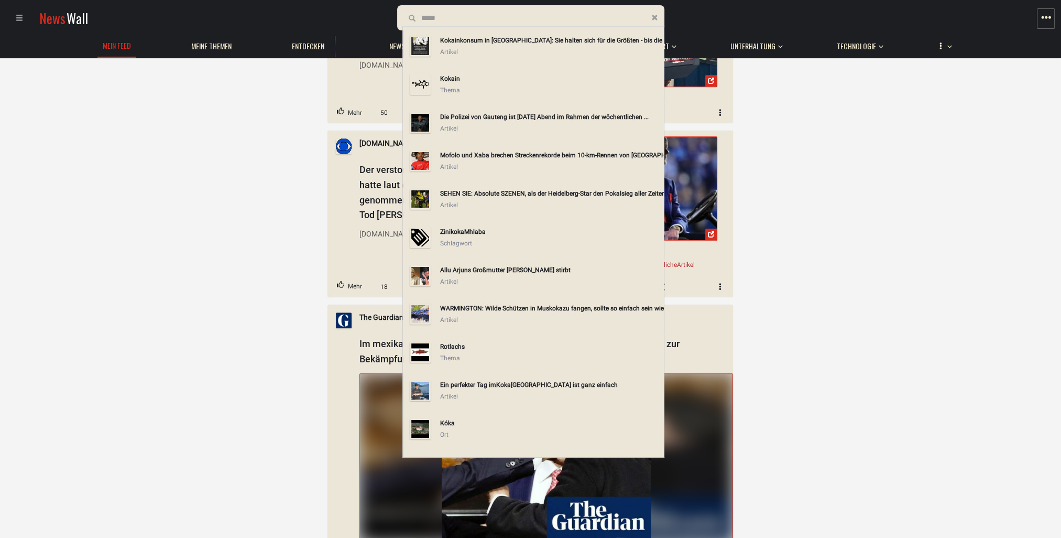
type input "******"
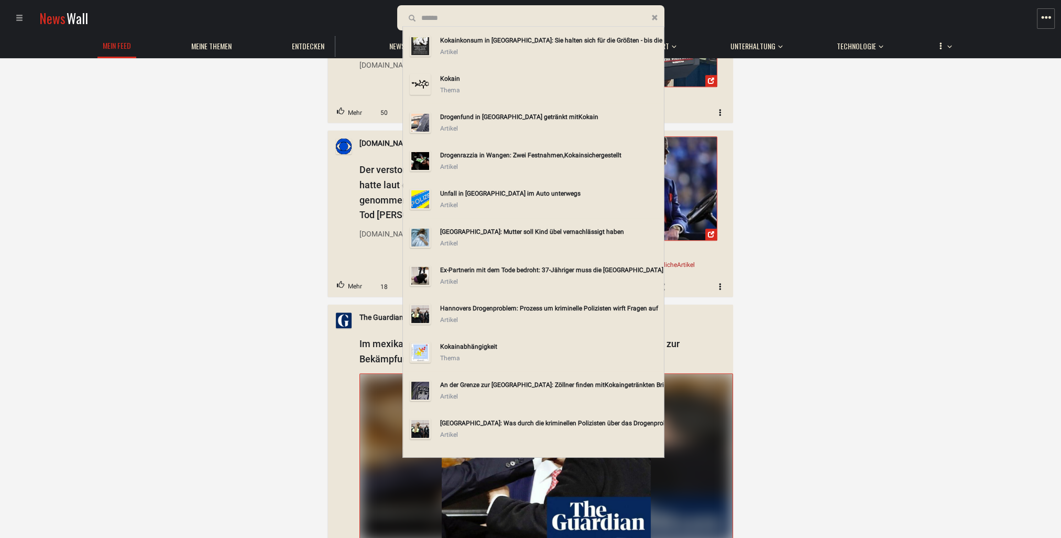
click at [539, 37] on div "Kokain konsum in [GEOGRAPHIC_DATA]: Sie halten sich für die Größten - bis die D…" at bounding box center [550, 41] width 220 height 12
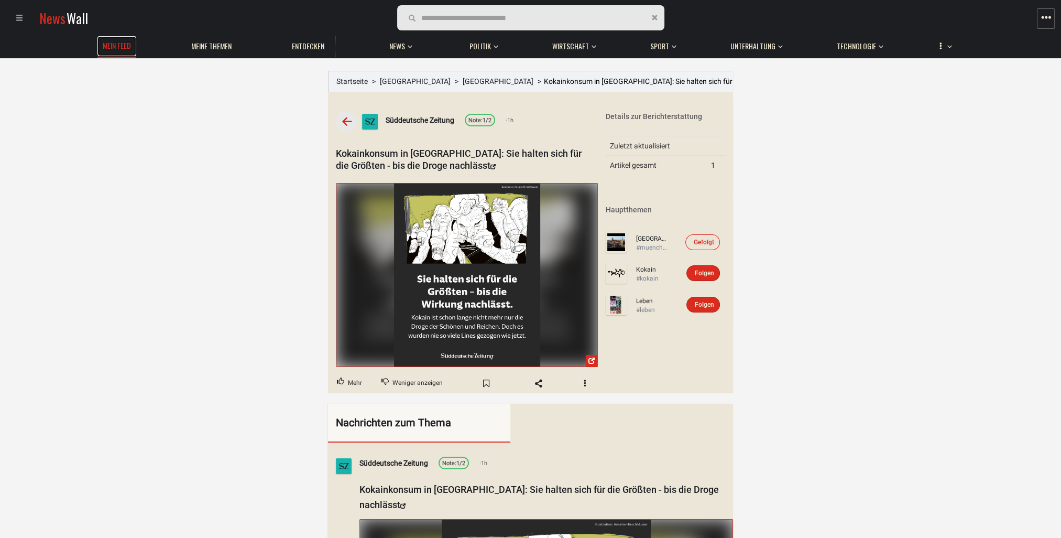
click at [127, 52] on link "Mein Feed" at bounding box center [116, 46] width 39 height 20
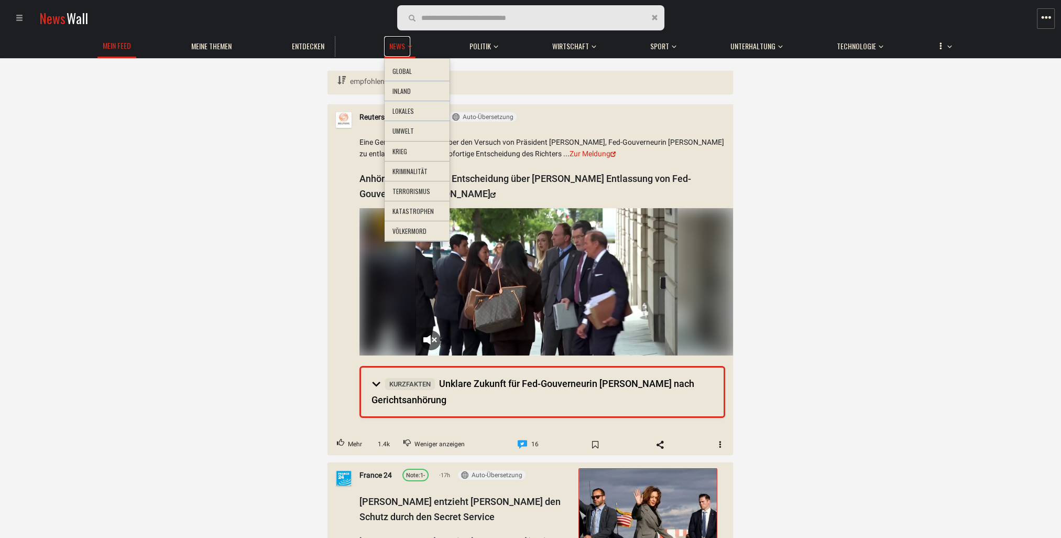
click at [395, 48] on span "News" at bounding box center [397, 45] width 16 height 9
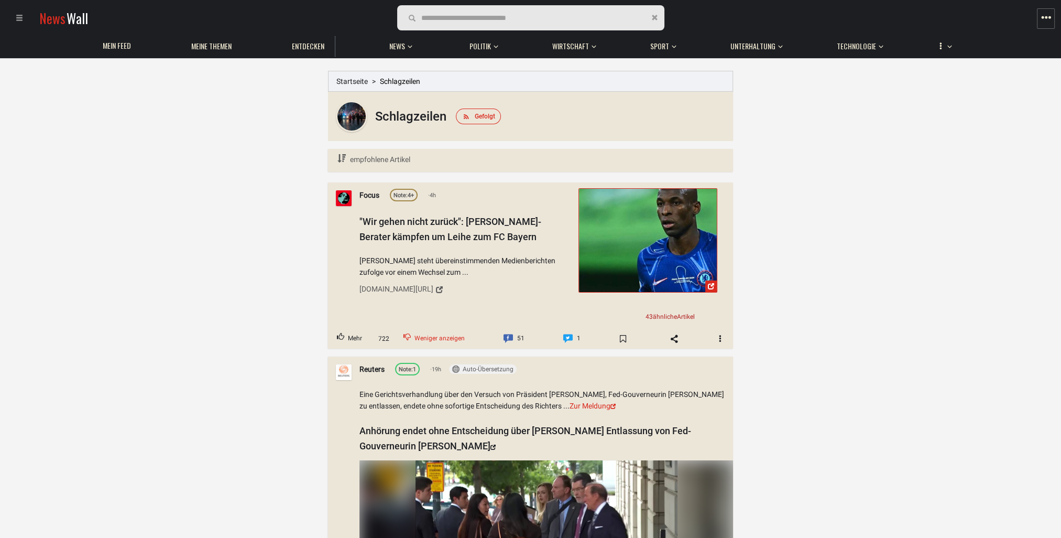
click at [433, 338] on span "Weniger anzeigen" at bounding box center [439, 339] width 50 height 14
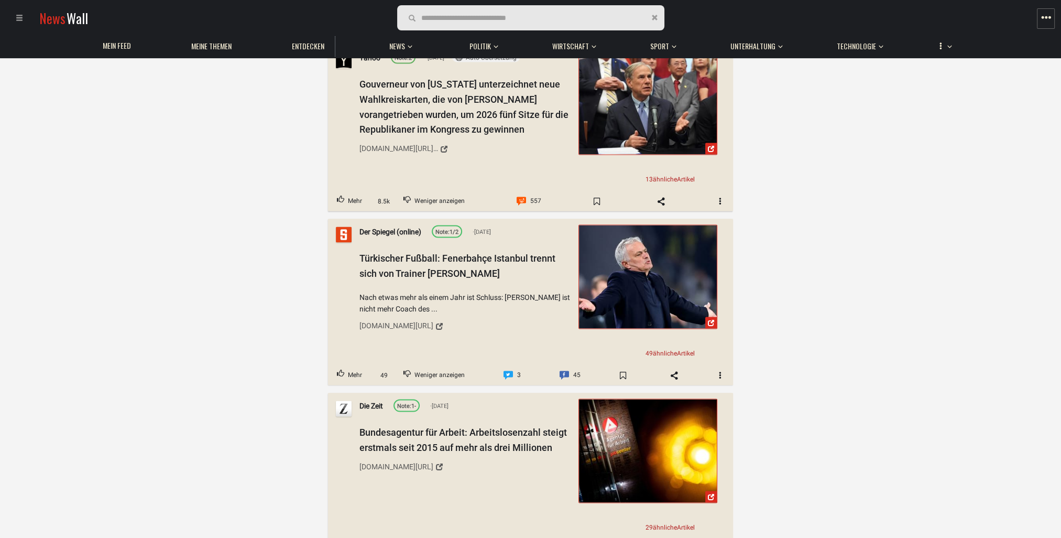
scroll to position [2620, 0]
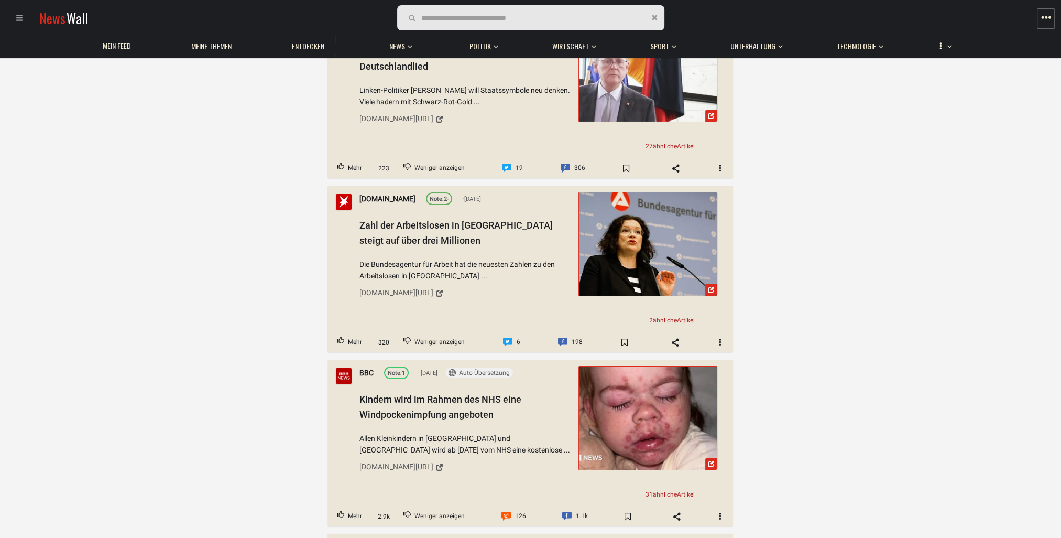
scroll to position [4925, 0]
